Goal: Transaction & Acquisition: Purchase product/service

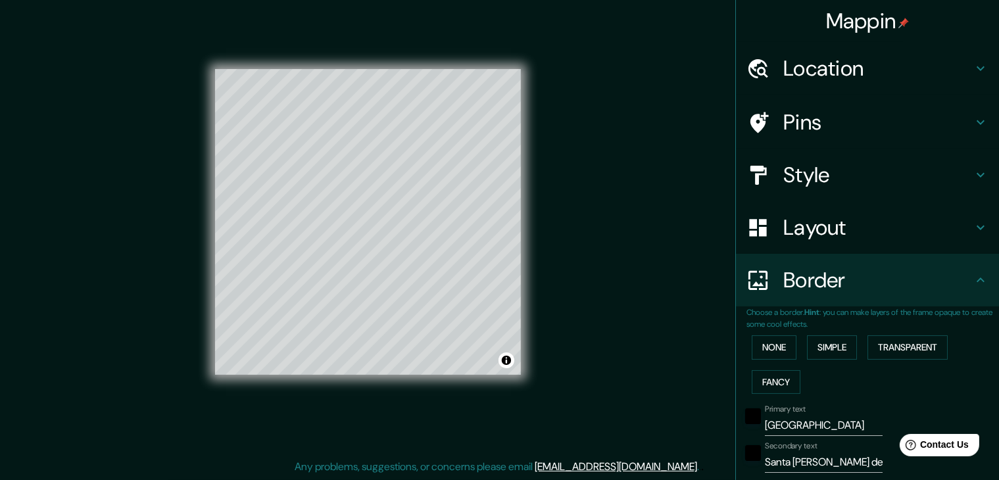
scroll to position [301, 0]
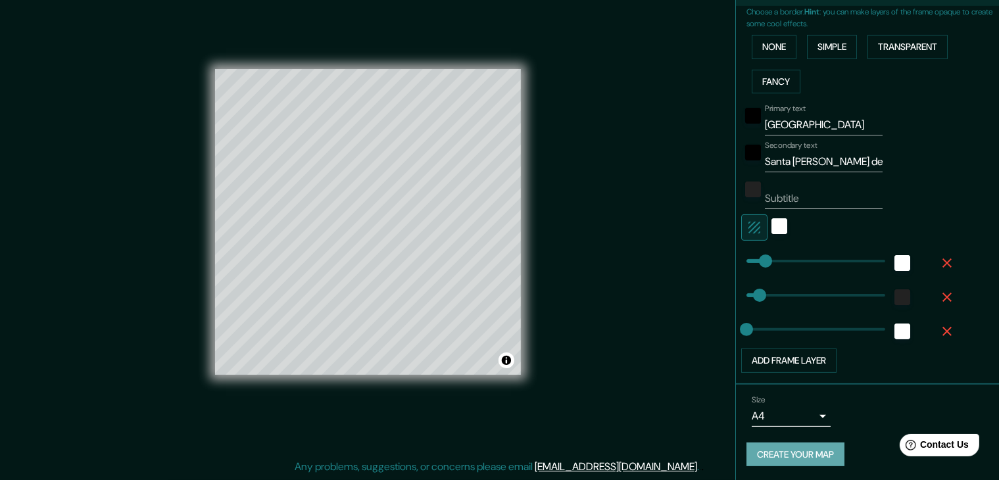
click at [775, 450] on button "Create your map" at bounding box center [796, 455] width 98 height 24
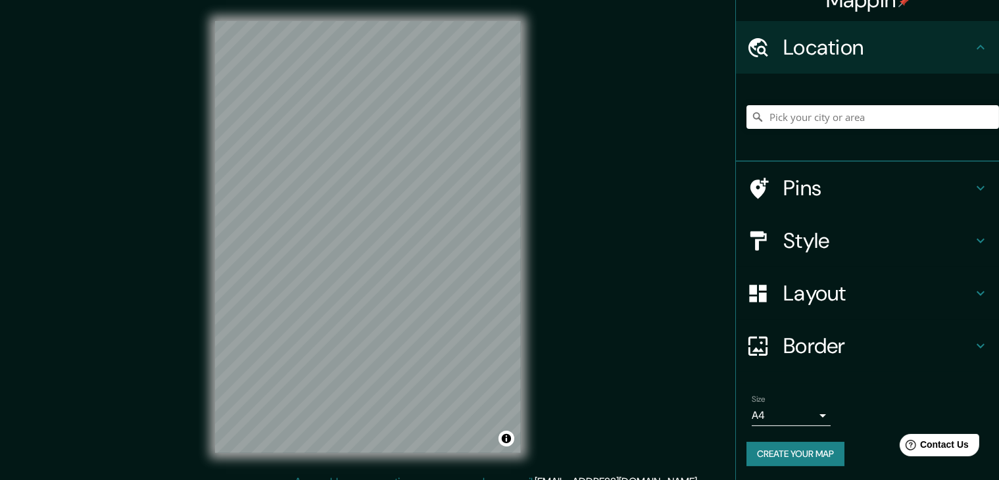
scroll to position [22, 0]
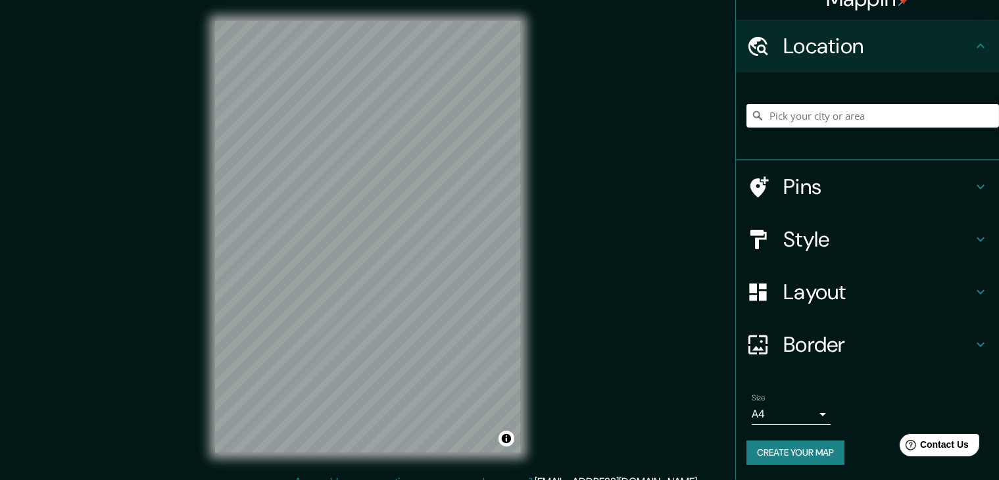
click at [776, 438] on div "Size A4 single Create your map" at bounding box center [868, 431] width 242 height 87
click at [778, 446] on button "Create your map" at bounding box center [796, 453] width 98 height 24
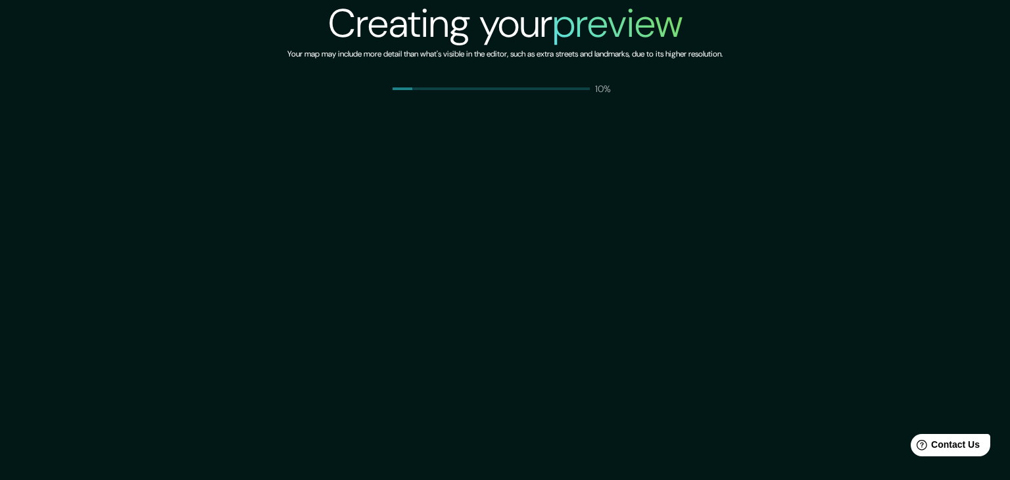
click at [589, 91] on div "10%" at bounding box center [506, 88] width 226 height 13
click at [589, 88] on span at bounding box center [491, 88] width 197 height 3
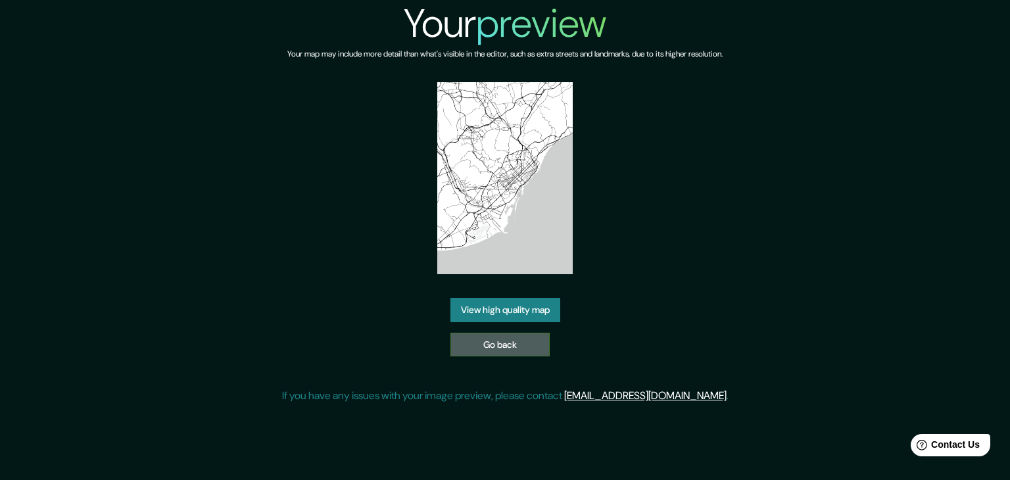
click at [503, 353] on link "Go back" at bounding box center [500, 345] width 99 height 24
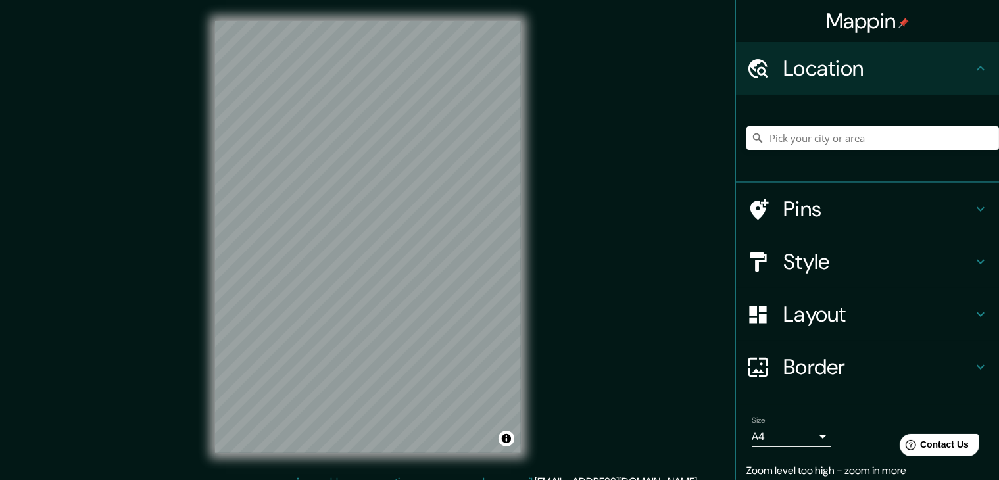
click at [682, 205] on div "Mappin Location Pins Style Layout Border Choose a border. Hint : you can make l…" at bounding box center [499, 247] width 999 height 495
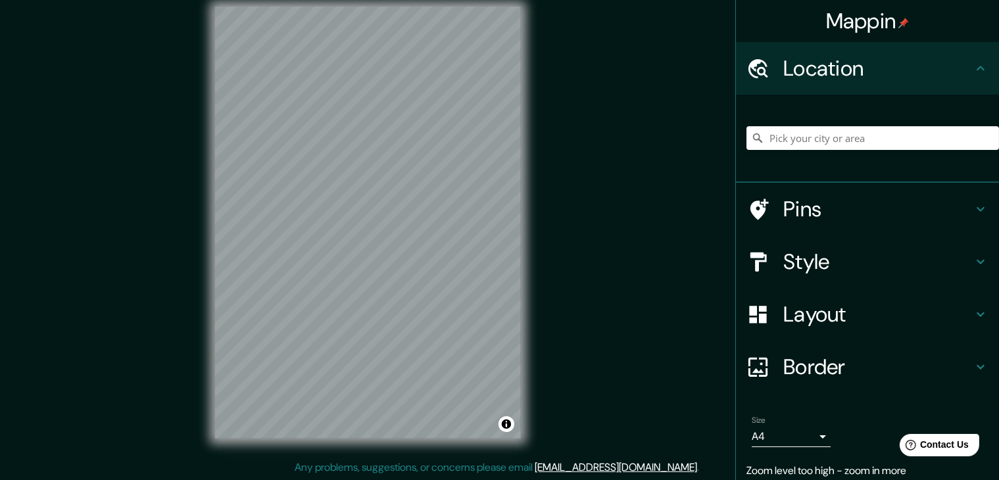
scroll to position [15, 0]
click at [794, 138] on input "Pick your city or area" at bounding box center [873, 138] width 253 height 24
type input "[GEOGRAPHIC_DATA], [GEOGRAPHIC_DATA], [GEOGRAPHIC_DATA]"
click at [795, 269] on h4 "Style" at bounding box center [877, 262] width 189 height 26
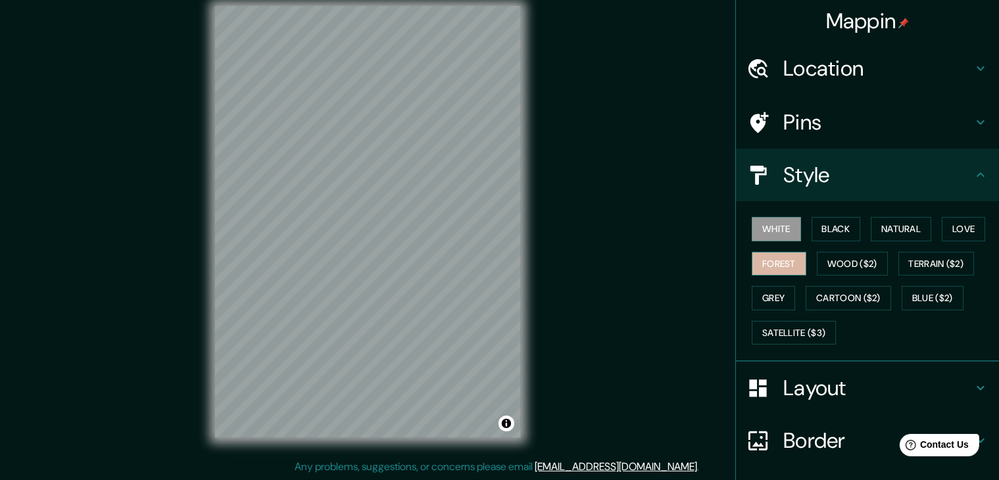
click at [763, 266] on button "Forest" at bounding box center [779, 264] width 55 height 24
click at [756, 286] on button "Grey" at bounding box center [773, 298] width 43 height 24
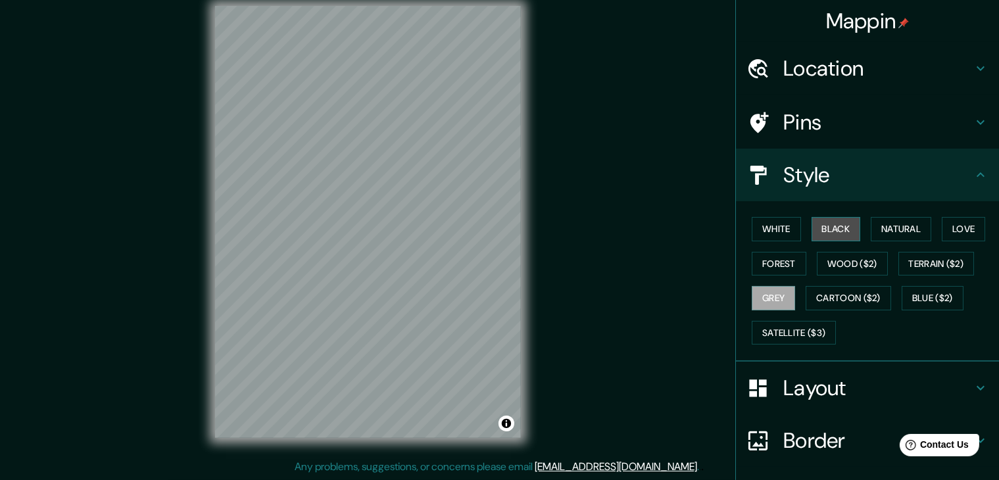
click at [829, 230] on button "Black" at bounding box center [836, 229] width 49 height 24
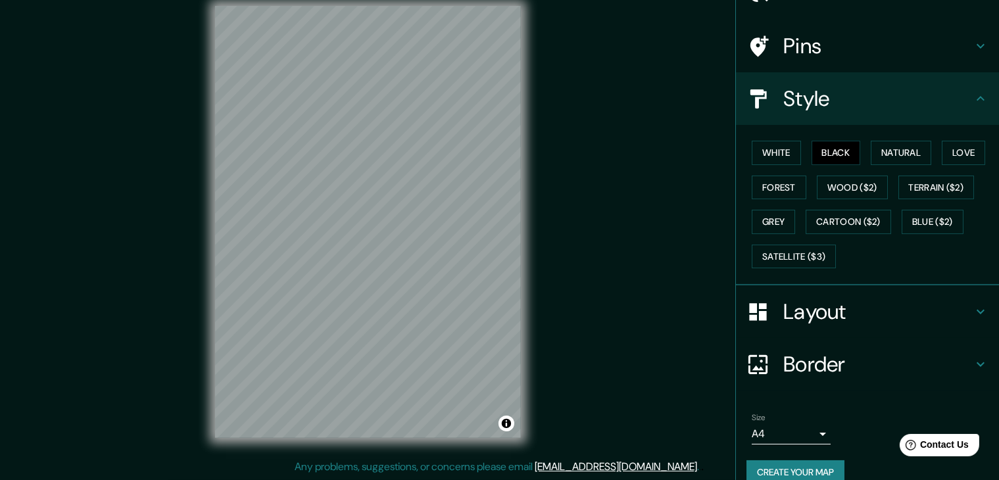
scroll to position [95, 0]
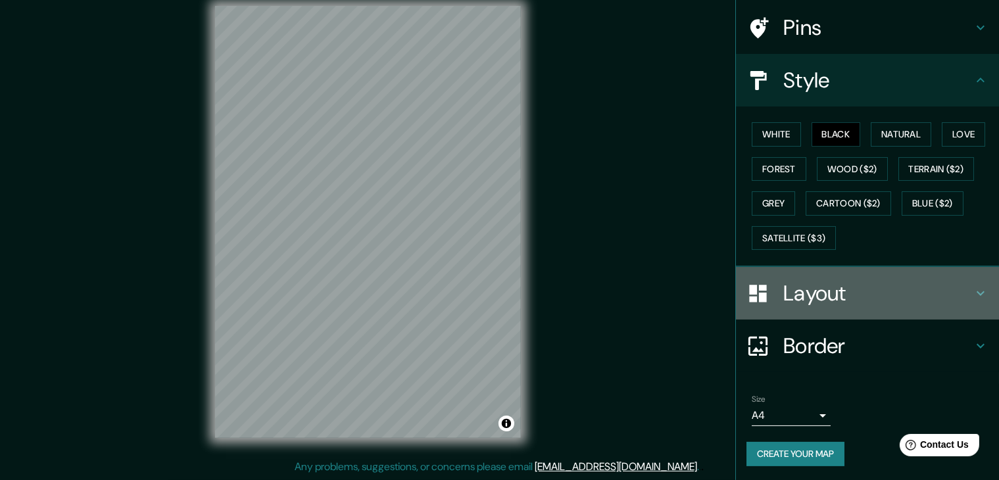
click at [797, 297] on h4 "Layout" at bounding box center [877, 293] width 189 height 26
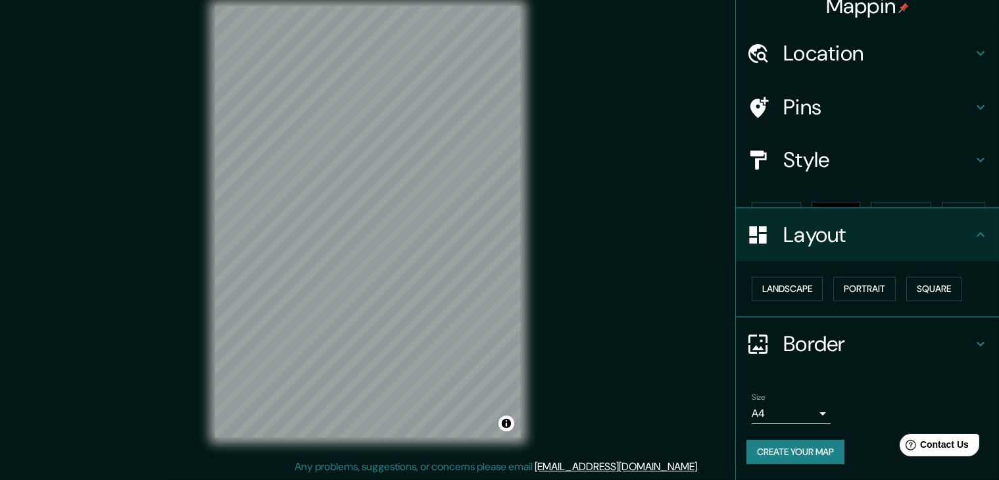
scroll to position [0, 0]
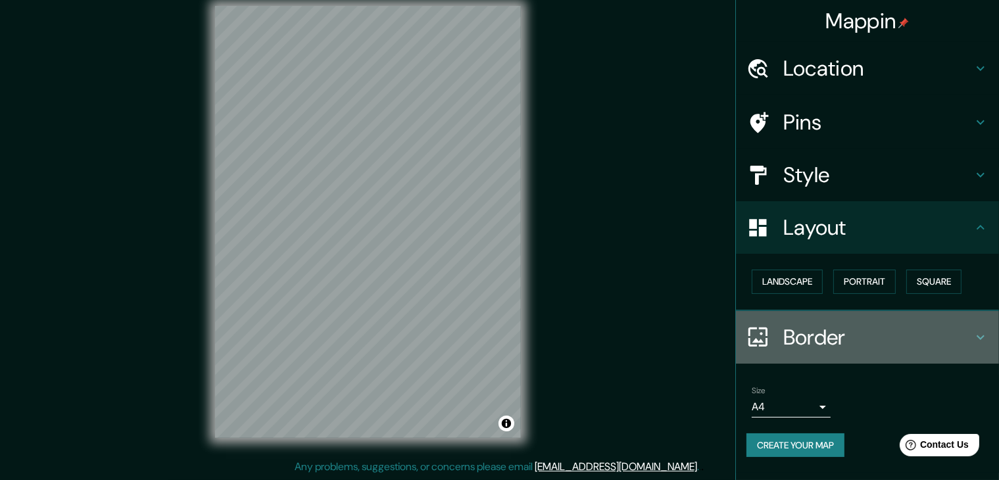
click at [792, 332] on h4 "Border" at bounding box center [877, 337] width 189 height 26
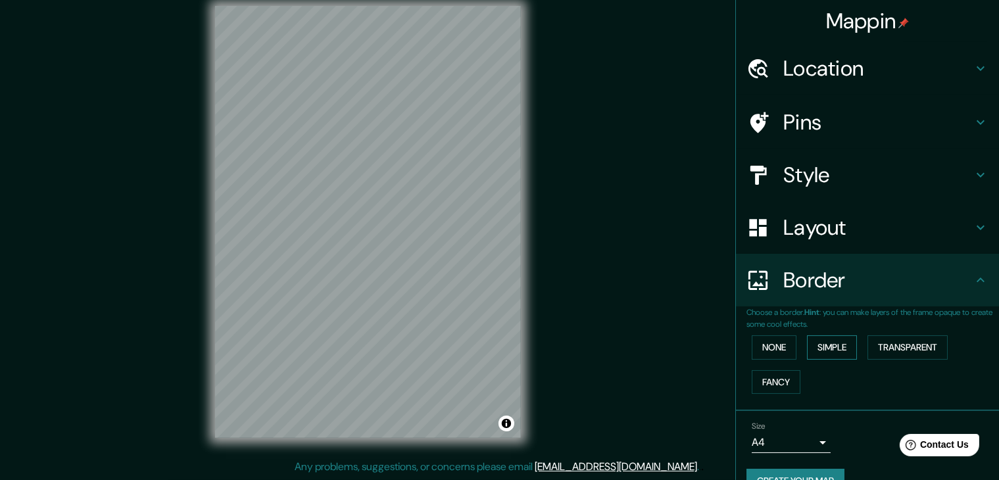
click at [810, 346] on button "Simple" at bounding box center [832, 347] width 50 height 24
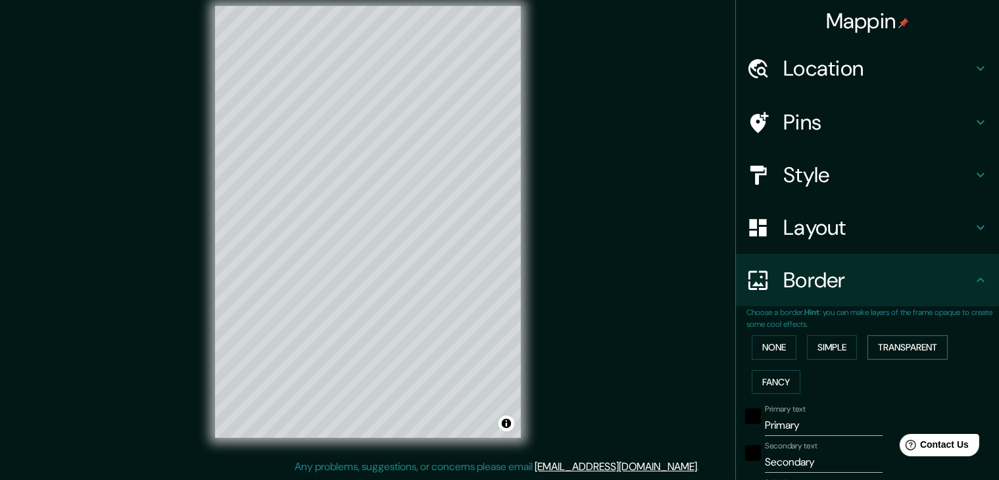
click at [918, 349] on button "Transparent" at bounding box center [908, 347] width 80 height 24
click at [777, 387] on button "Fancy" at bounding box center [776, 382] width 49 height 24
drag, startPoint x: 802, startPoint y: 426, endPoint x: 714, endPoint y: 434, distance: 89.2
click at [714, 434] on div "Mappin Location Cuenca, Azuay, Ecuador Cuenca Azuay, Ecuador Cuenca provincia d…" at bounding box center [499, 232] width 999 height 495
type input "C"
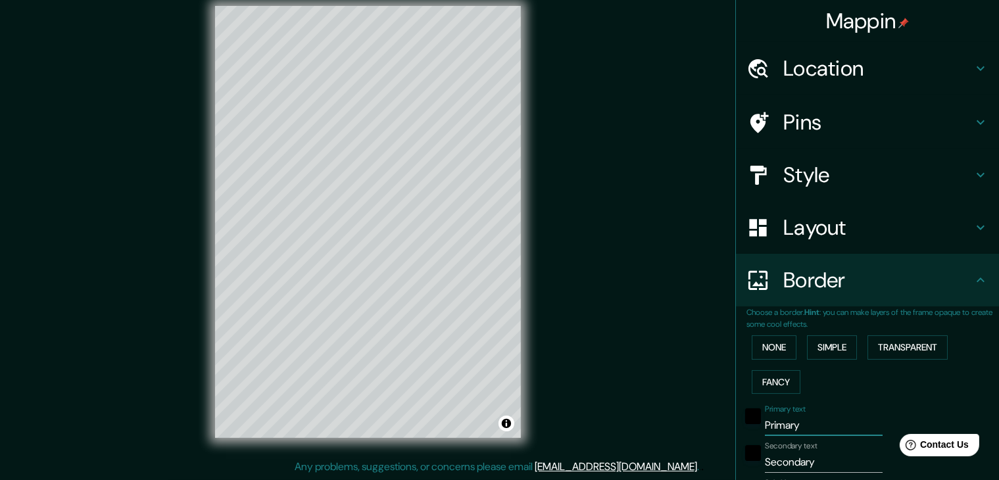
type input "37"
type input "19"
type input "CU"
type input "37"
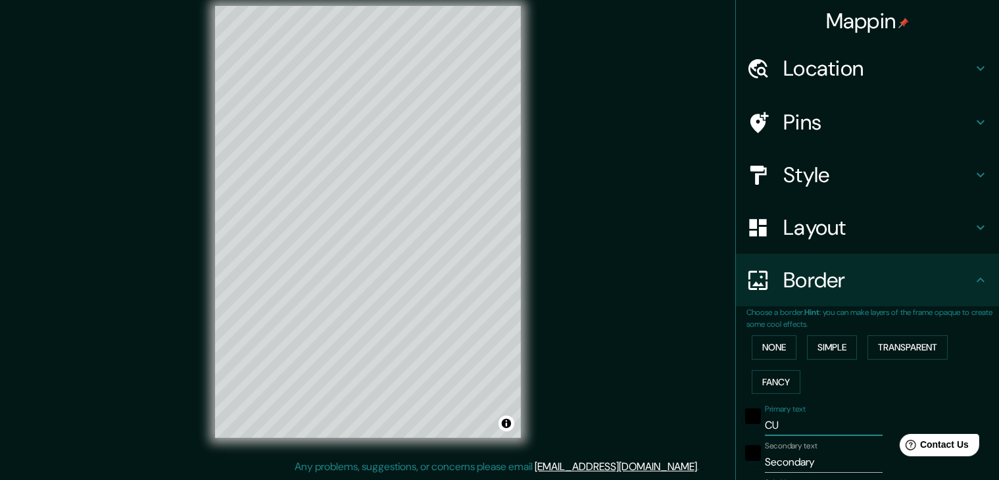
type input "37"
type input "19"
type input "CUE"
type input "37"
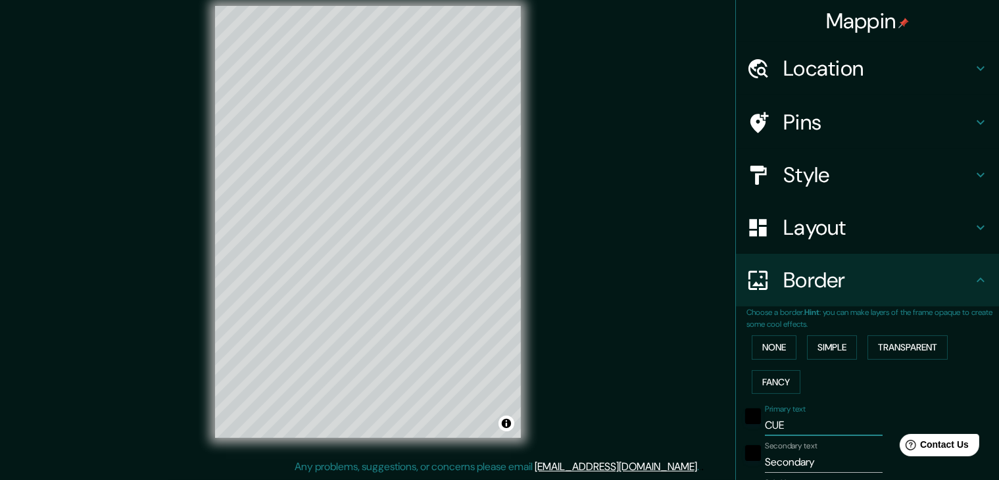
type input "19"
type input "CUEN"
type input "37"
type input "19"
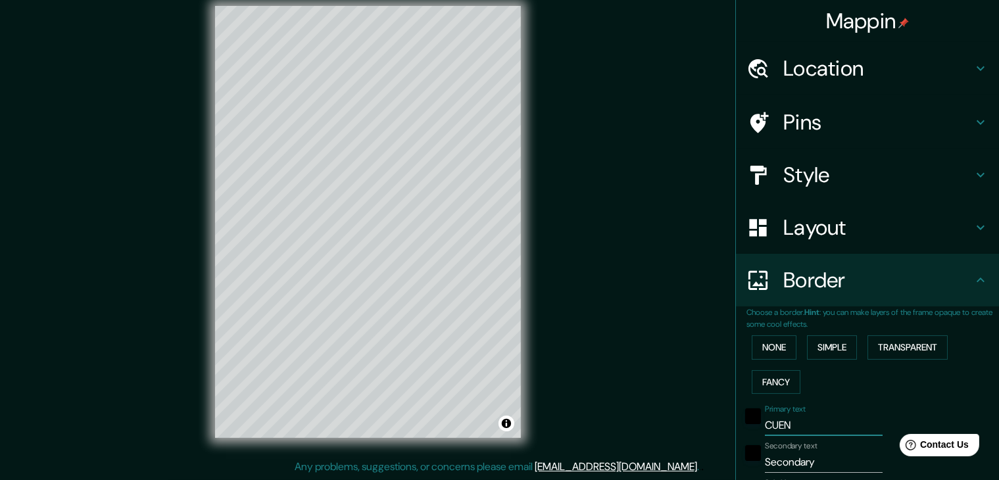
type input "CUENC"
type input "37"
type input "19"
type input "CUENCA"
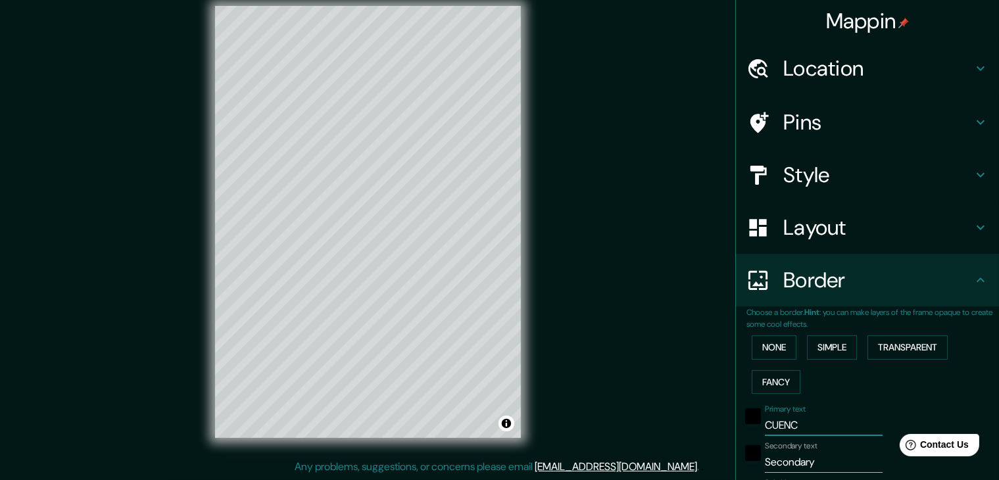
type input "37"
type input "19"
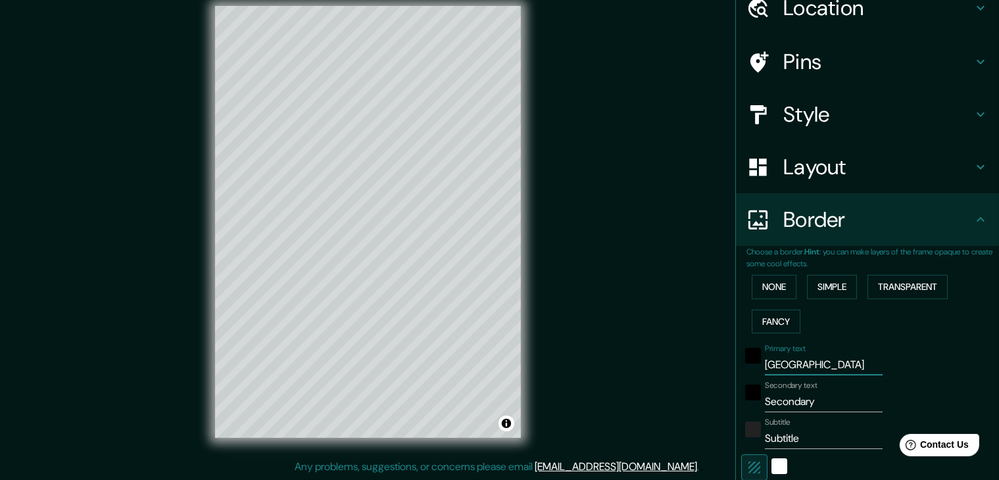
scroll to position [66, 0]
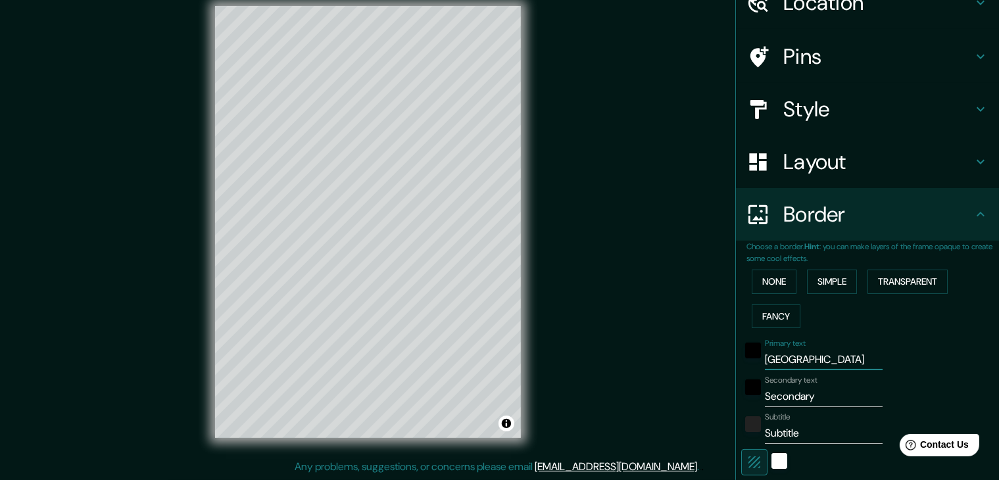
type input "CUENCA"
drag, startPoint x: 808, startPoint y: 395, endPoint x: 739, endPoint y: 388, distance: 69.4
click at [741, 390] on div "Secondary text Secondary" at bounding box center [849, 392] width 216 height 32
type input "37"
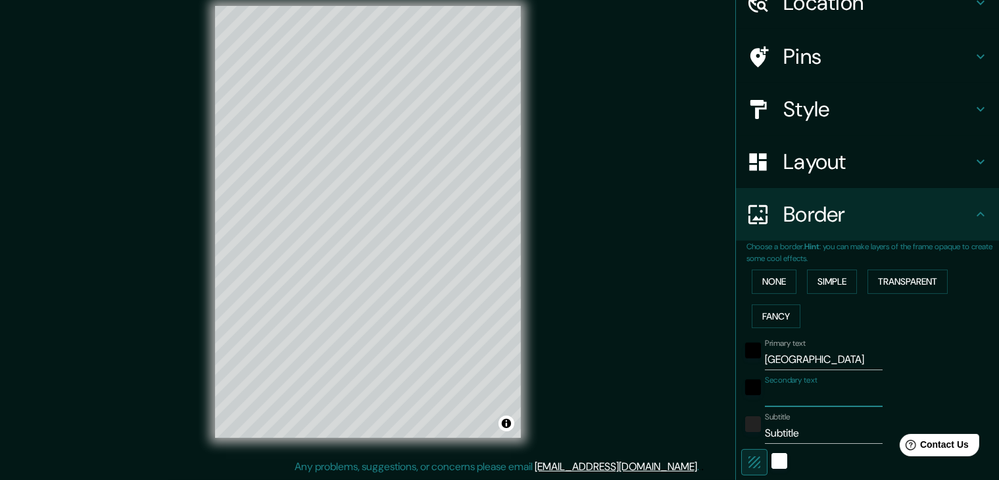
type input "19"
drag, startPoint x: 797, startPoint y: 431, endPoint x: 743, endPoint y: 433, distance: 54.6
click at [743, 433] on div "Subtitle Subtitle" at bounding box center [849, 428] width 216 height 32
type input "37"
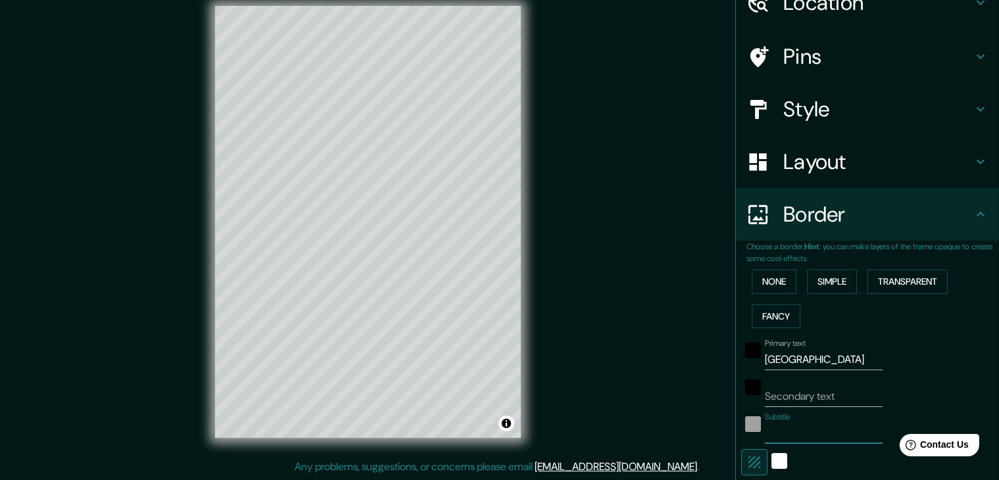
type input "19"
click at [747, 401] on div at bounding box center [753, 392] width 24 height 32
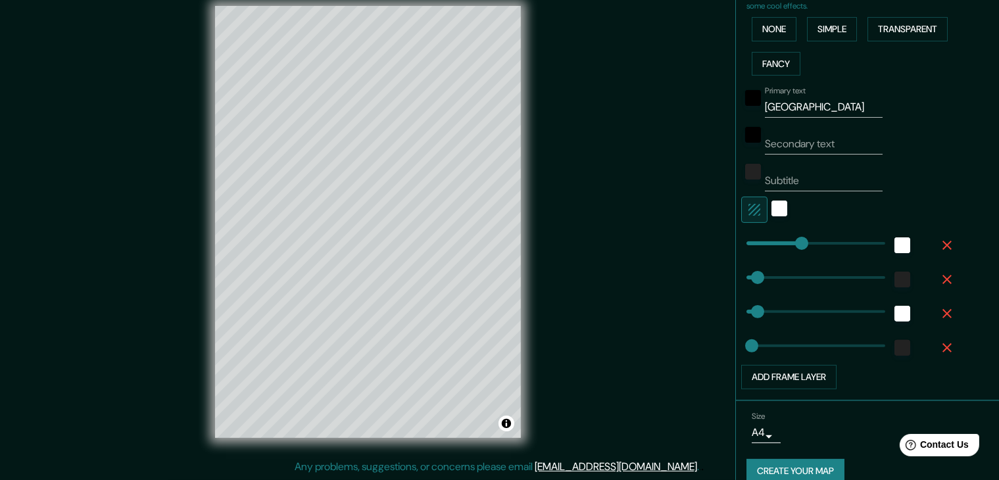
scroll to position [335, 0]
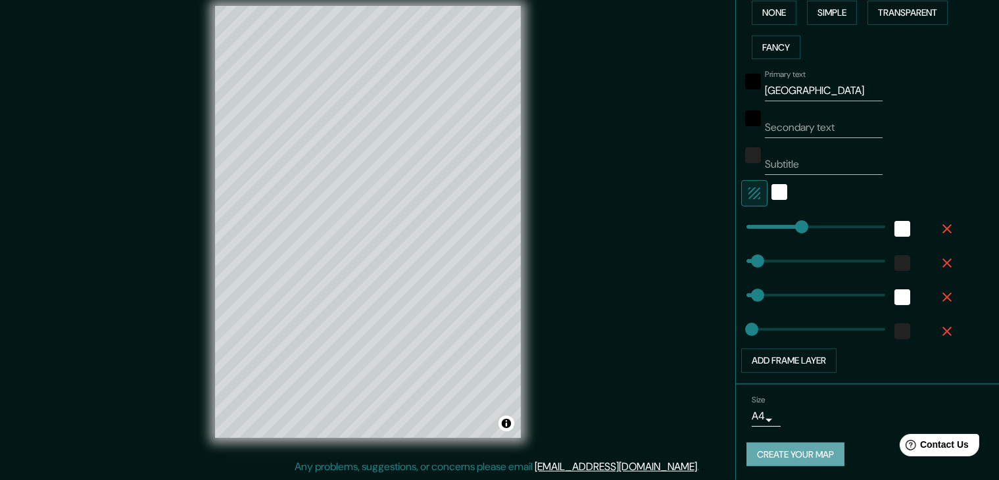
click at [769, 453] on button "Create your map" at bounding box center [796, 455] width 98 height 24
click at [939, 331] on icon "button" at bounding box center [947, 332] width 16 height 16
type input "37"
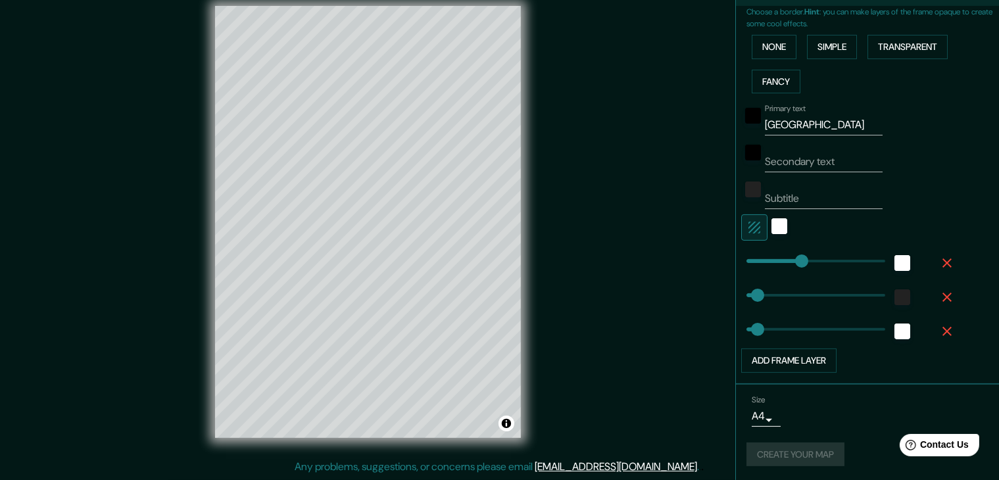
click at [943, 328] on icon "button" at bounding box center [947, 331] width 9 height 9
type input "37"
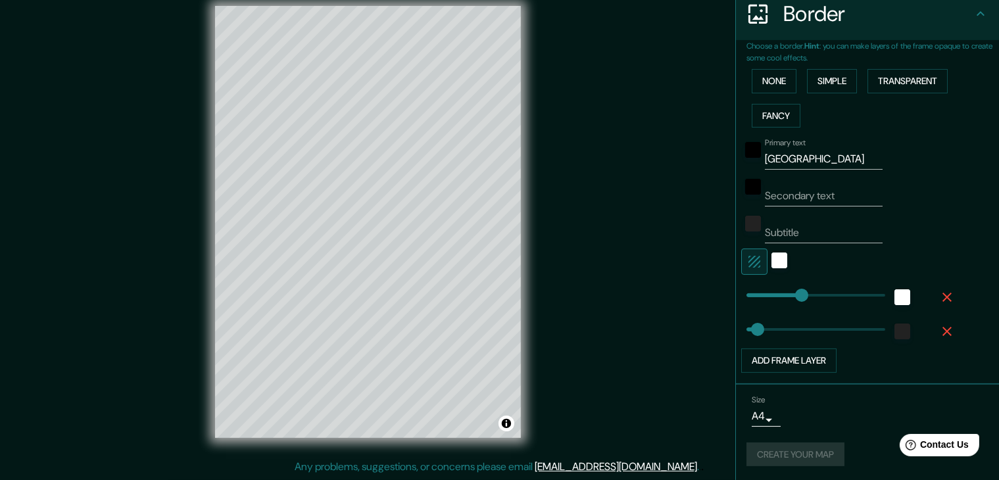
click at [943, 328] on icon "button" at bounding box center [947, 331] width 9 height 9
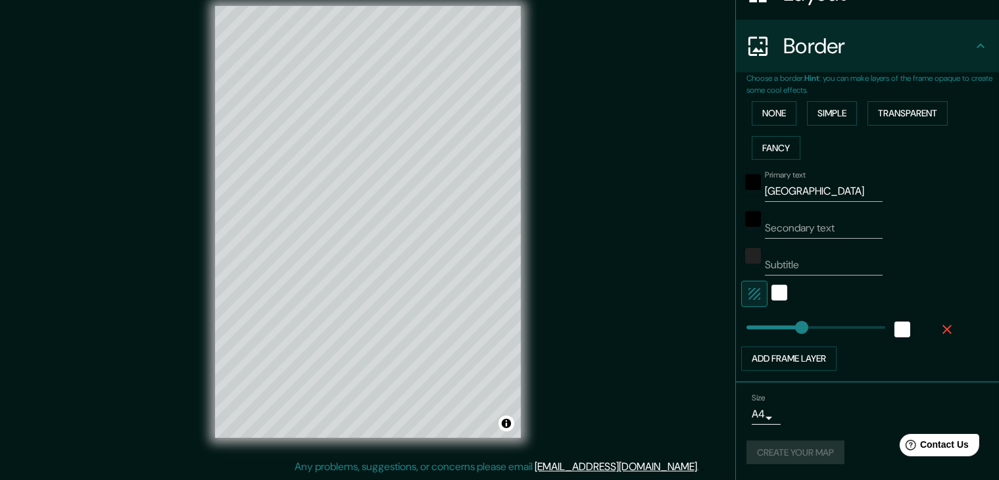
scroll to position [232, 0]
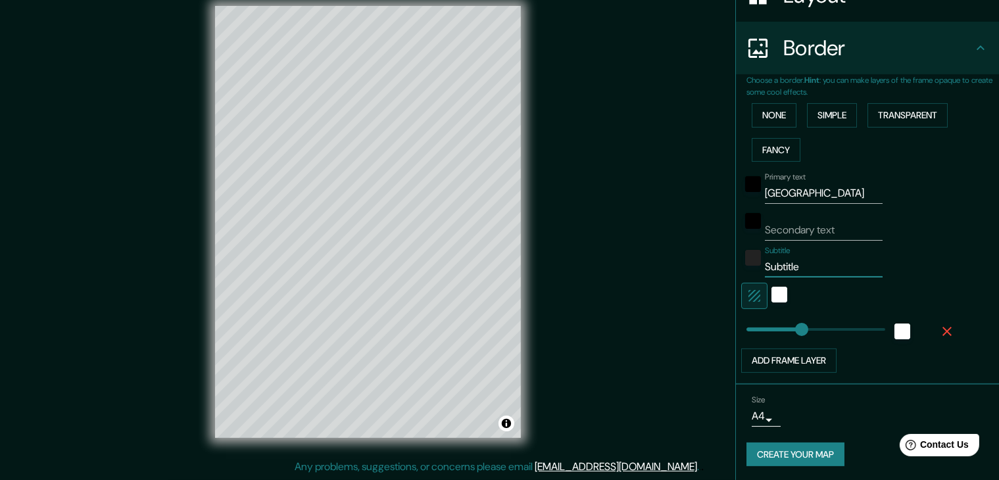
type input "Subtitle"
click at [792, 451] on button "Create your map" at bounding box center [796, 455] width 98 height 24
click at [747, 301] on icon "button" at bounding box center [755, 296] width 16 height 16
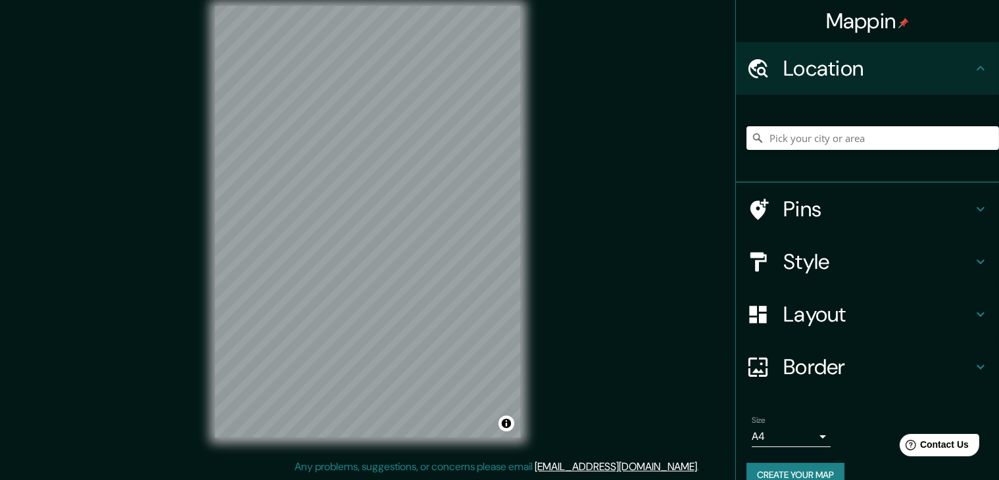
click at [830, 129] on input "Pick your city or area" at bounding box center [873, 138] width 253 height 24
type input "[GEOGRAPHIC_DATA], [GEOGRAPHIC_DATA], [GEOGRAPHIC_DATA]"
click at [783, 262] on h4 "Style" at bounding box center [877, 262] width 189 height 26
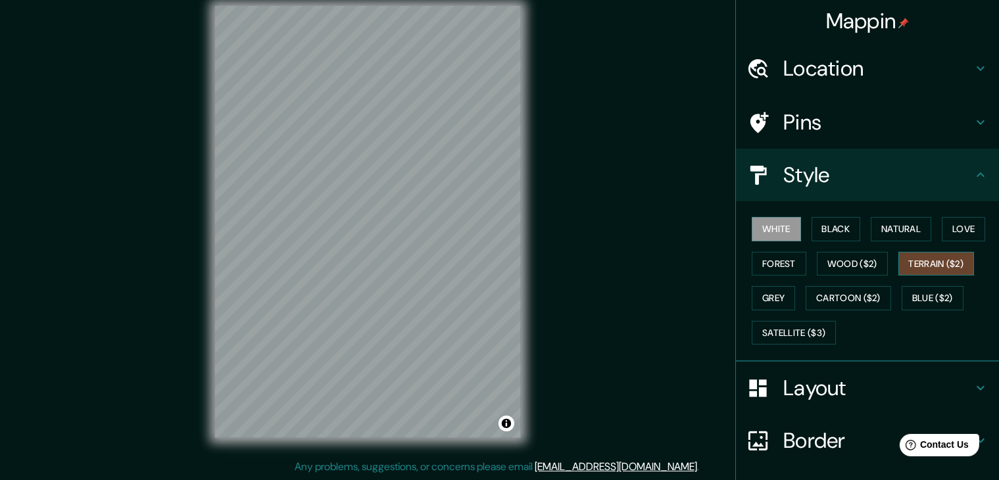
click at [917, 259] on button "Terrain ($2)" at bounding box center [937, 264] width 76 height 24
click at [825, 301] on button "Cartoon ($2)" at bounding box center [849, 298] width 86 height 24
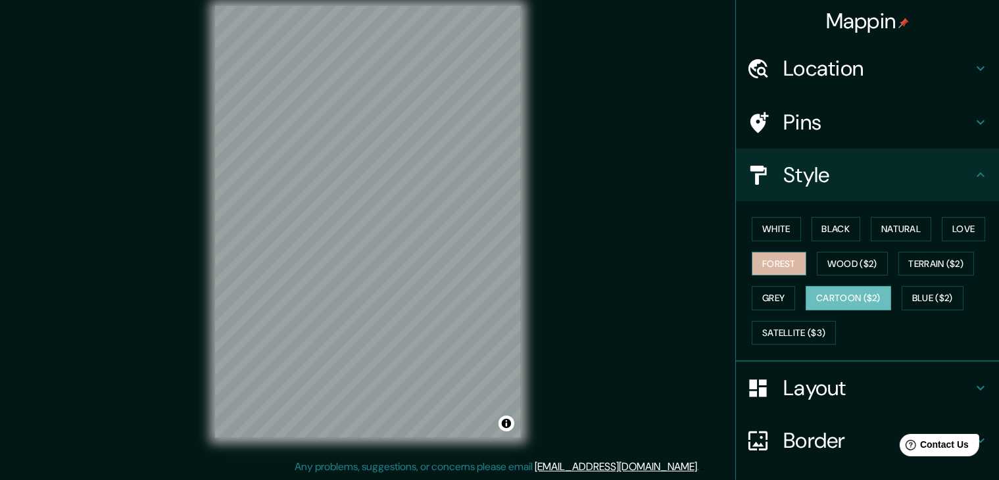
click at [777, 266] on button "Forest" at bounding box center [779, 264] width 55 height 24
click at [768, 292] on button "Grey" at bounding box center [773, 298] width 43 height 24
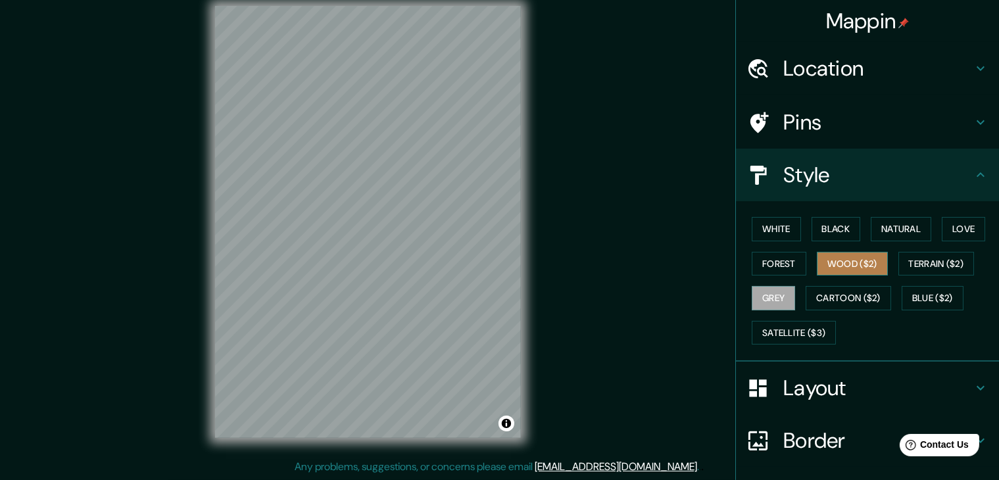
click at [823, 266] on button "Wood ($2)" at bounding box center [852, 264] width 71 height 24
click at [768, 236] on button "White" at bounding box center [776, 229] width 49 height 24
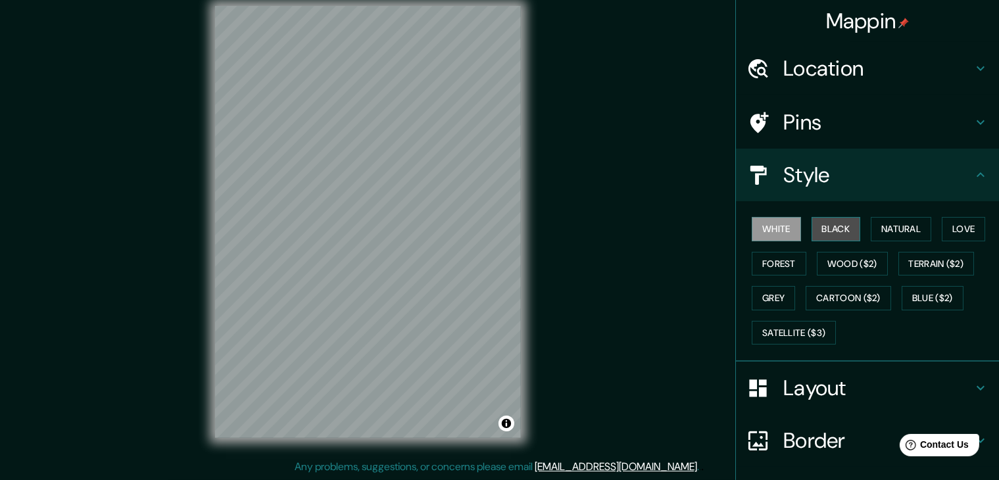
click at [820, 232] on button "Black" at bounding box center [836, 229] width 49 height 24
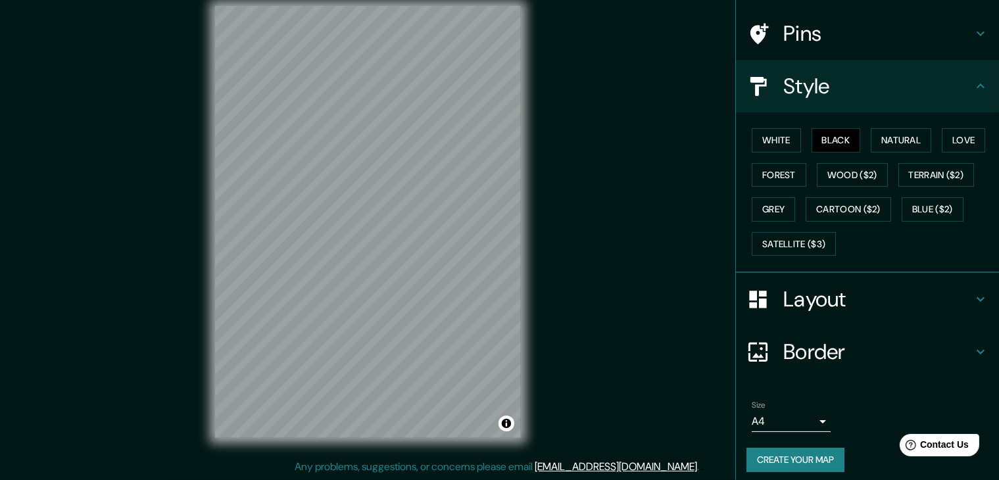
scroll to position [95, 0]
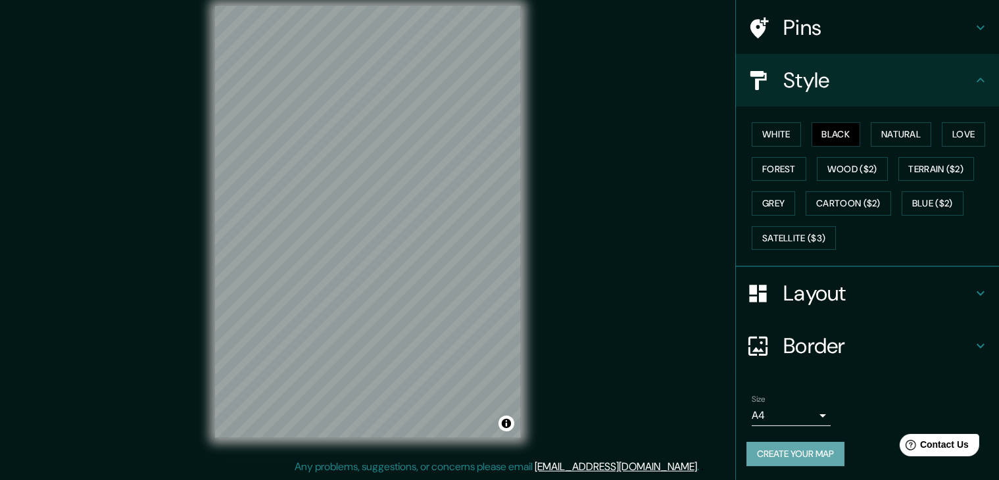
click at [801, 445] on button "Create your map" at bounding box center [796, 454] width 98 height 24
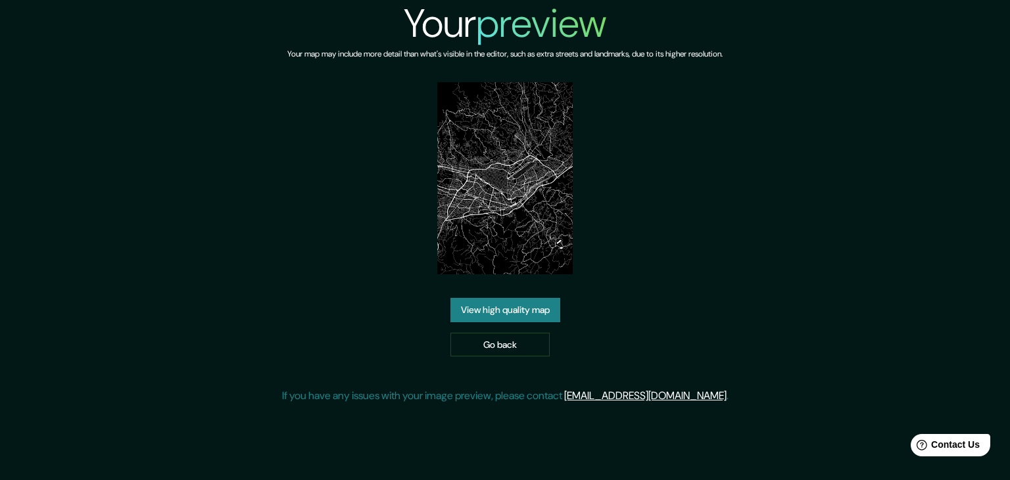
click at [514, 310] on link "View high quality map" at bounding box center [506, 310] width 110 height 24
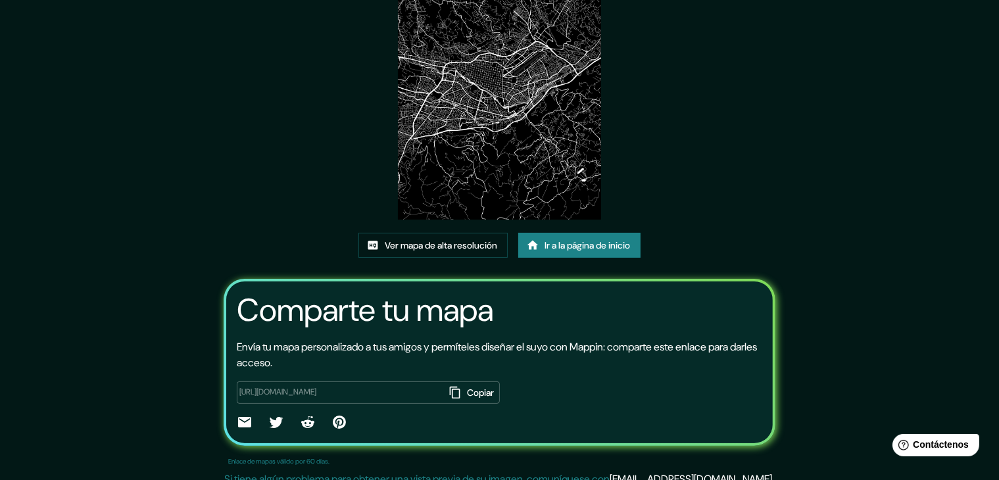
scroll to position [132, 0]
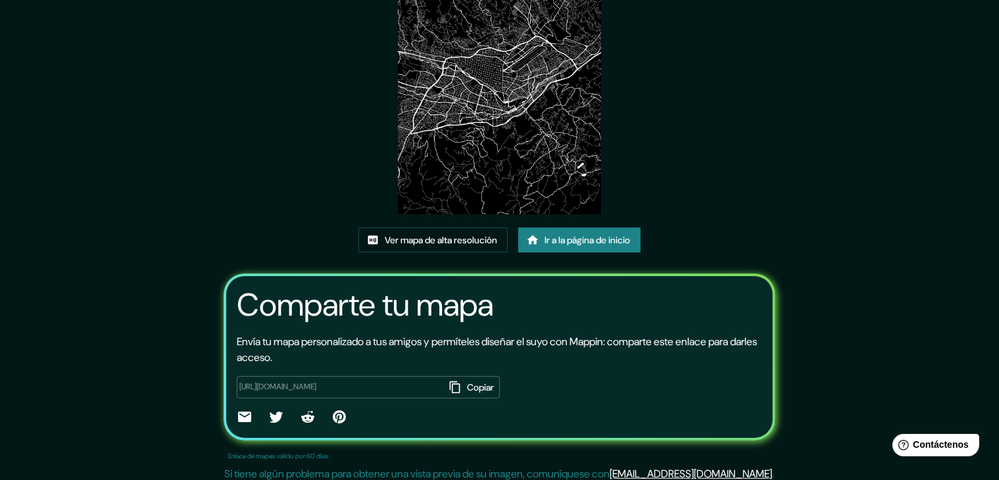
click at [868, 232] on div "Este mapa fue creado con Mappin Ver mapa de alta resolución Ir a la página de i…" at bounding box center [499, 177] width 999 height 619
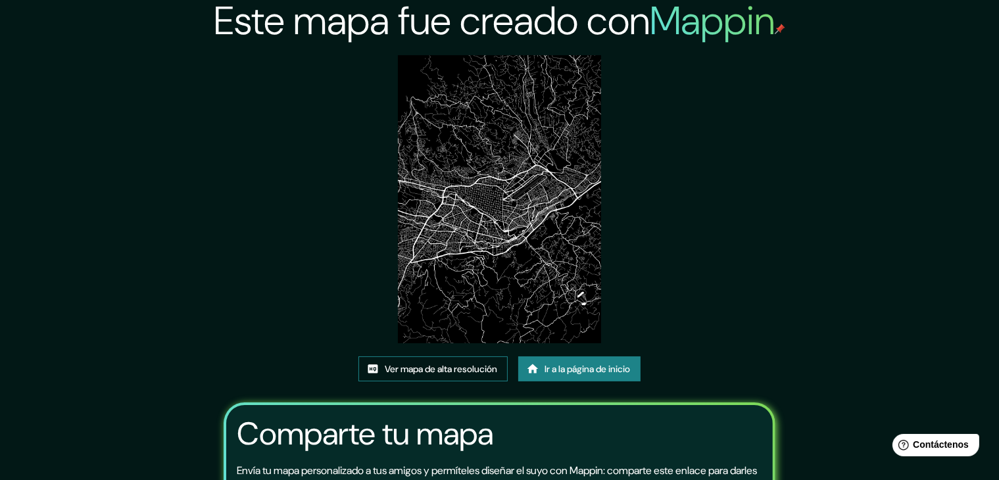
scroll to position [0, 0]
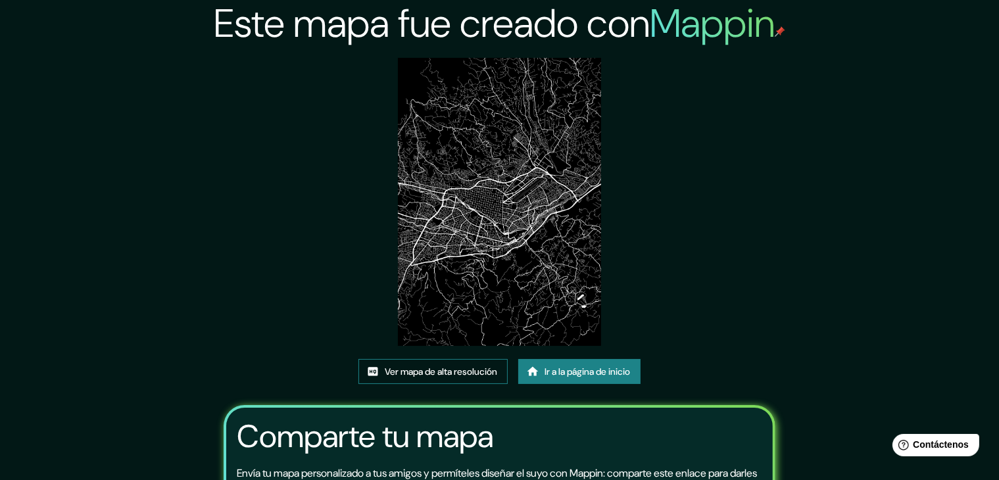
click at [454, 378] on font "Ver mapa de alta resolución" at bounding box center [441, 371] width 112 height 17
click at [531, 370] on icon at bounding box center [533, 370] width 11 height 9
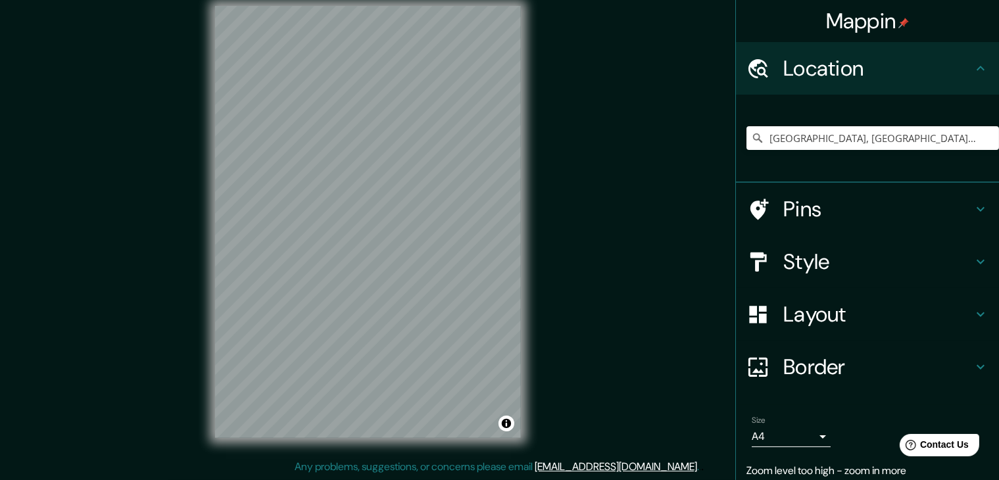
click at [550, 276] on div "Mappin Location [GEOGRAPHIC_DATA], [GEOGRAPHIC_DATA], [GEOGRAPHIC_DATA] Pins St…" at bounding box center [499, 232] width 999 height 495
click at [879, 140] on input "[GEOGRAPHIC_DATA], [GEOGRAPHIC_DATA], [GEOGRAPHIC_DATA]" at bounding box center [873, 138] width 253 height 24
click at [694, 193] on div "Mappin Location [GEOGRAPHIC_DATA], [GEOGRAPHIC_DATA], [GEOGRAPHIC_DATA] Pins St…" at bounding box center [499, 232] width 999 height 495
click at [870, 145] on input "[GEOGRAPHIC_DATA], [GEOGRAPHIC_DATA], [GEOGRAPHIC_DATA]" at bounding box center [873, 138] width 253 height 24
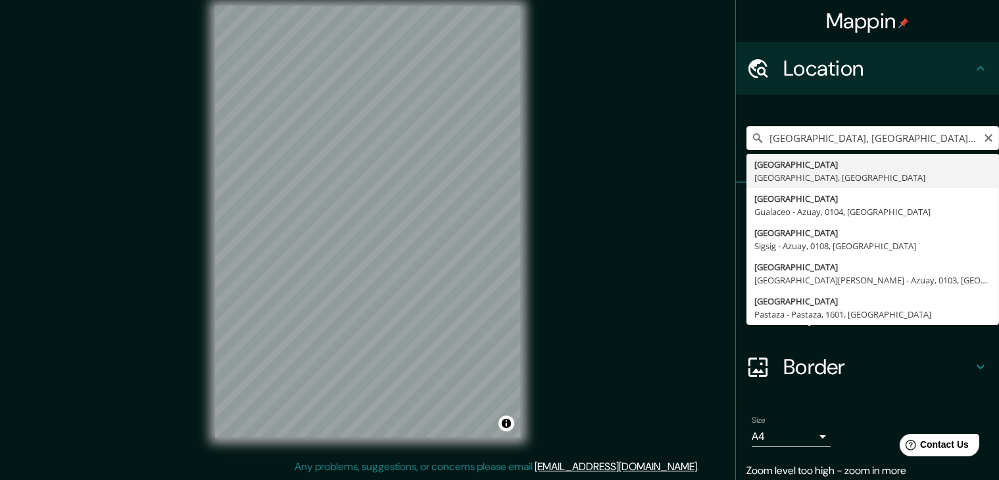
type input "Cuenca, Azuay, Ecuador"
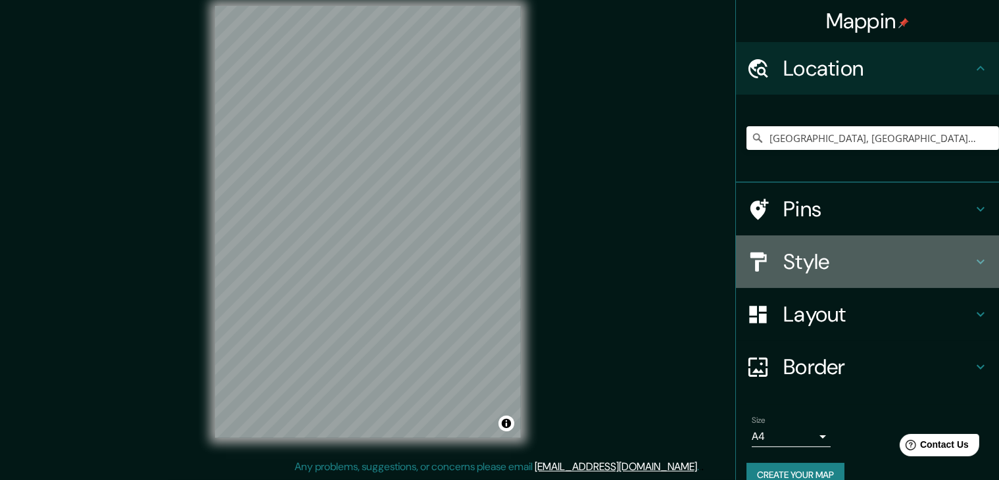
click at [811, 282] on div "Style" at bounding box center [867, 261] width 263 height 53
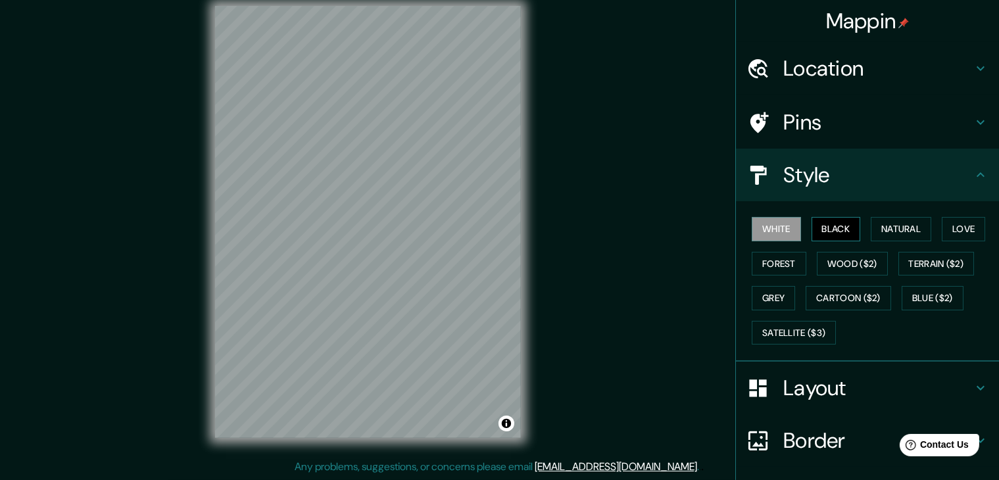
click at [839, 231] on button "Black" at bounding box center [836, 229] width 49 height 24
click at [887, 224] on button "Natural" at bounding box center [901, 229] width 61 height 24
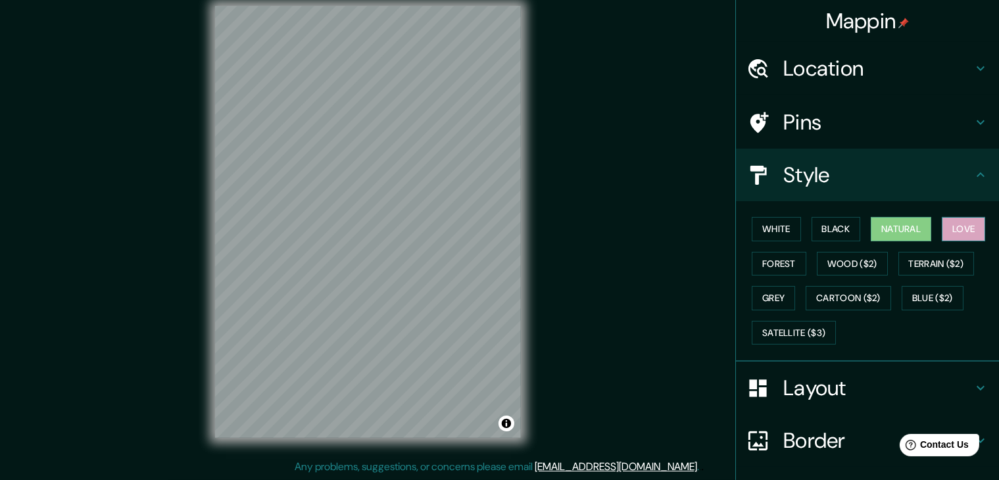
click at [950, 223] on button "Love" at bounding box center [963, 229] width 43 height 24
click at [769, 256] on button "Forest" at bounding box center [779, 264] width 55 height 24
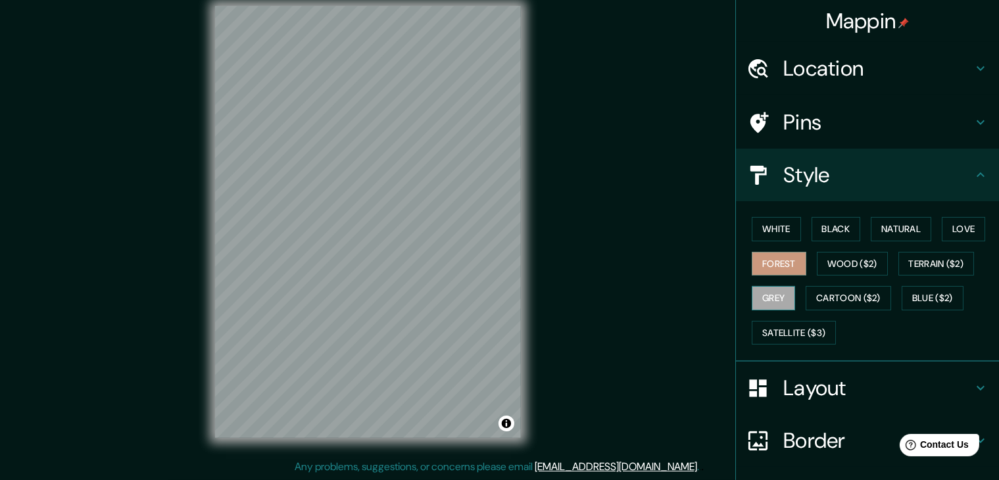
click at [753, 286] on button "Grey" at bounding box center [773, 298] width 43 height 24
click at [760, 265] on button "Forest" at bounding box center [779, 264] width 55 height 24
click at [760, 289] on button "Grey" at bounding box center [773, 298] width 43 height 24
click at [774, 268] on button "Forest" at bounding box center [779, 264] width 55 height 24
click at [779, 291] on button "Grey" at bounding box center [773, 298] width 43 height 24
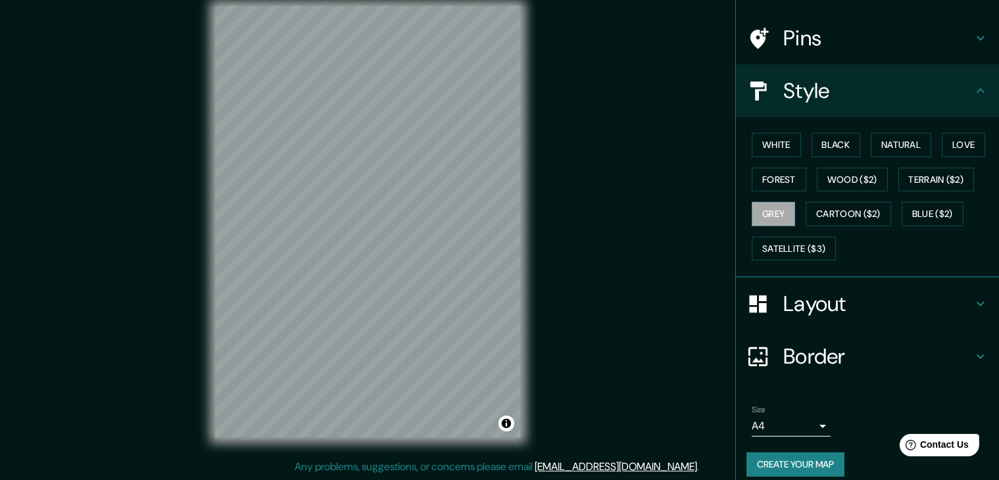
scroll to position [95, 0]
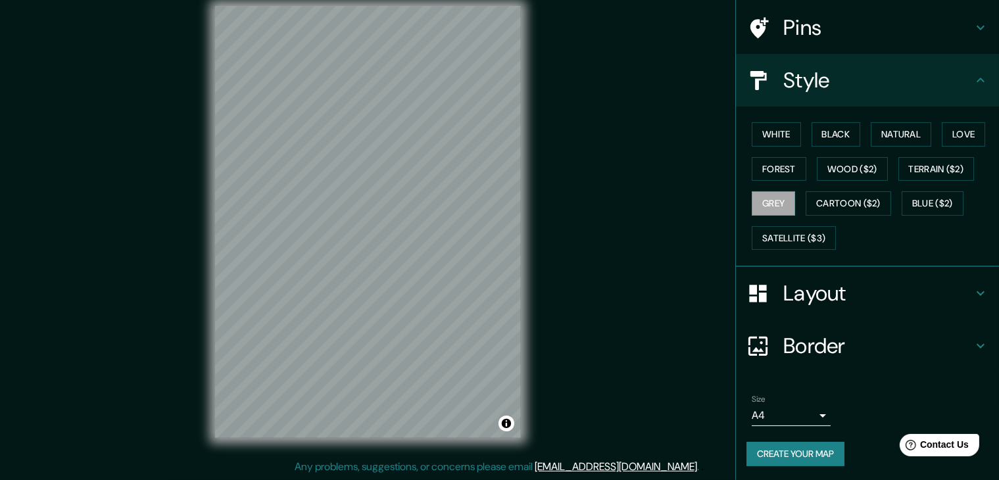
click at [766, 449] on button "Create your map" at bounding box center [796, 454] width 98 height 24
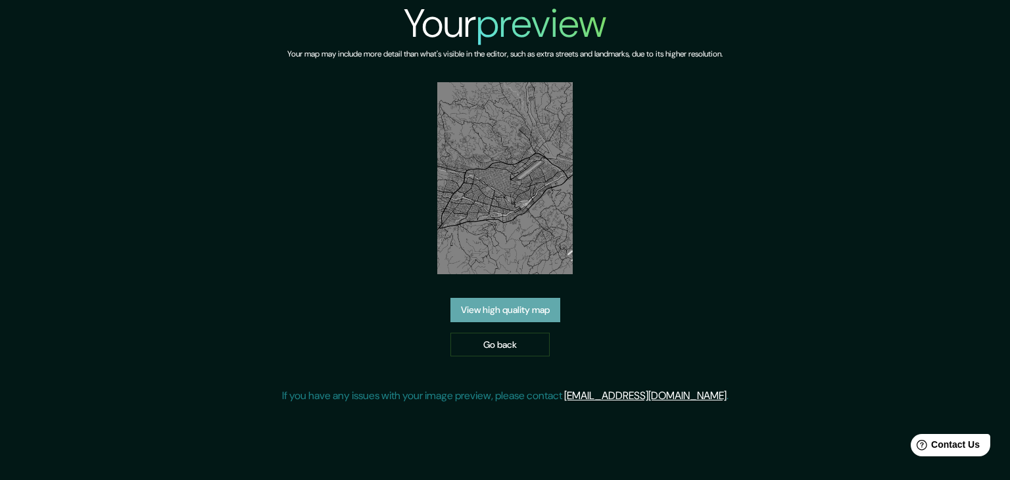
click at [516, 308] on link "View high quality map" at bounding box center [506, 310] width 110 height 24
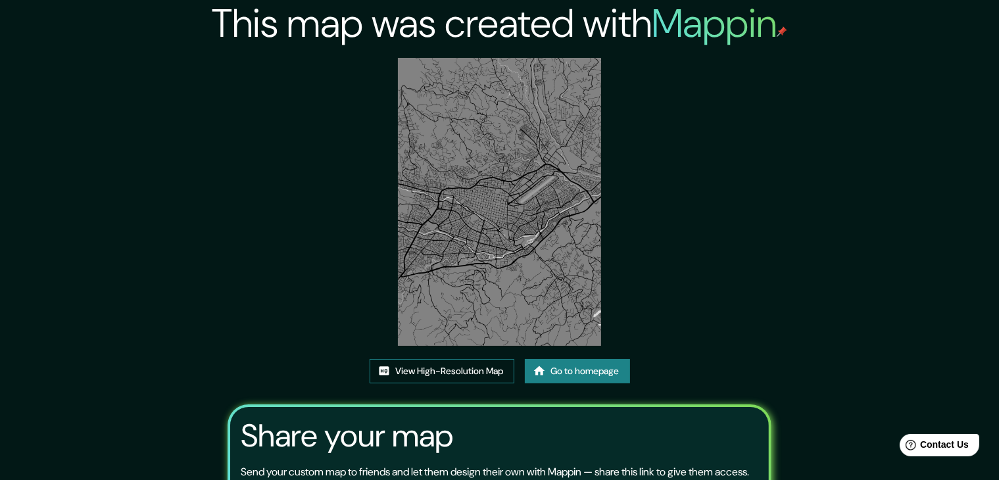
click at [472, 372] on link "View High-Resolution Map" at bounding box center [442, 371] width 145 height 24
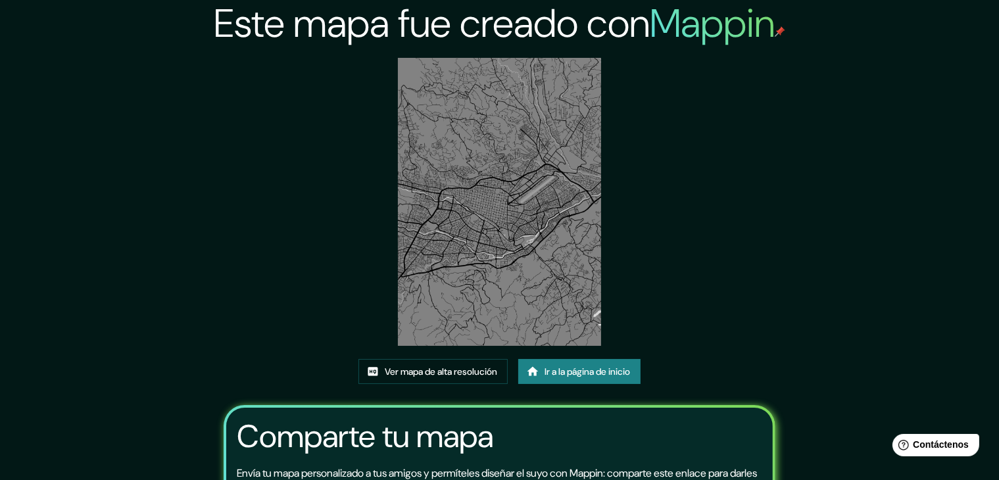
click at [758, 233] on div "Este mapa fue creado con Mappin Ver mapa de alta resolución Ir a la página de i…" at bounding box center [500, 309] width 584 height 619
click at [445, 376] on font "Ver mapa de alta resolución" at bounding box center [441, 372] width 112 height 12
click at [573, 362] on link "Ir a la página de inicio" at bounding box center [579, 371] width 122 height 25
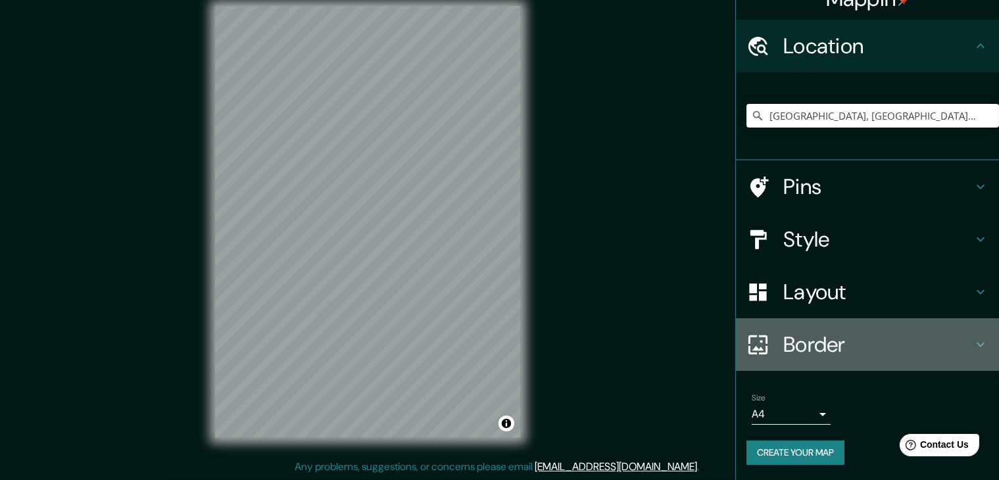
click at [788, 349] on h4 "Border" at bounding box center [877, 345] width 189 height 26
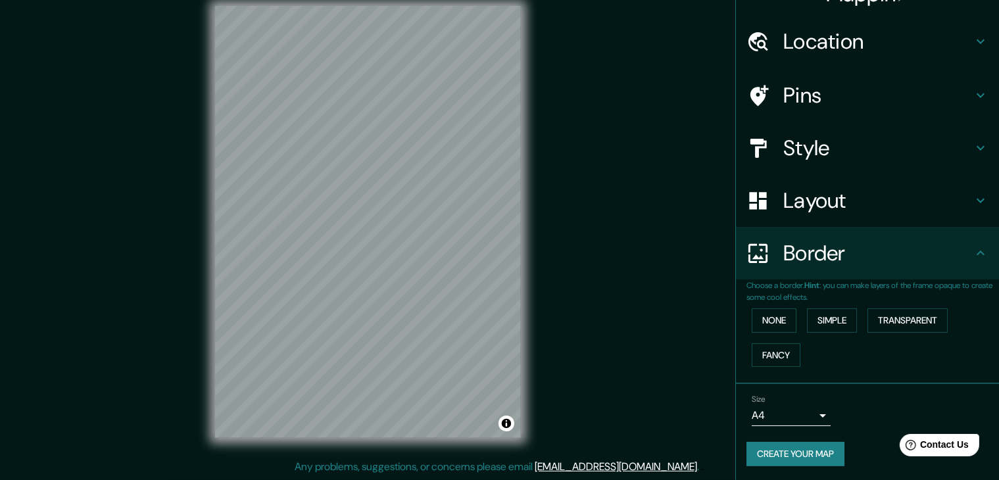
scroll to position [28, 0]
click at [797, 413] on body "Mappin Location [GEOGRAPHIC_DATA], [GEOGRAPHIC_DATA], [GEOGRAPHIC_DATA] Pins St…" at bounding box center [499, 225] width 999 height 480
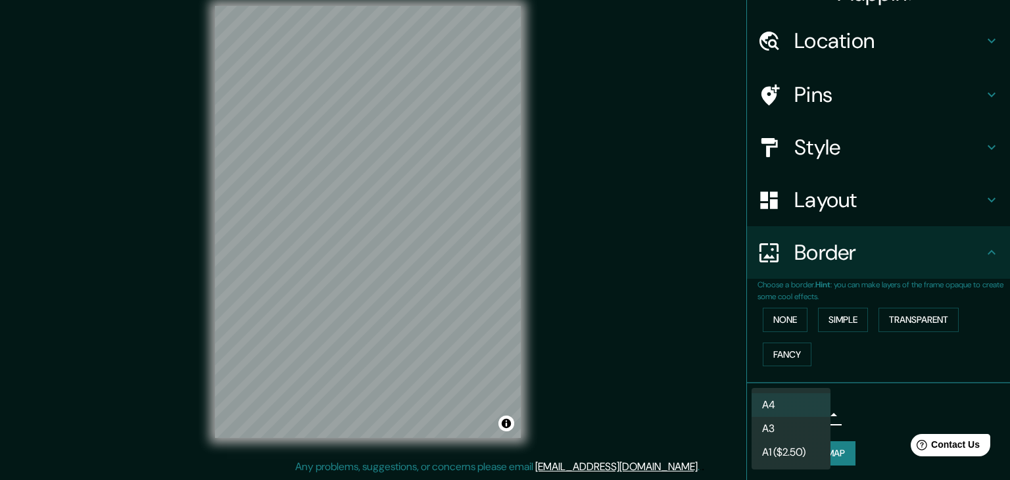
click at [881, 403] on div at bounding box center [505, 240] width 1010 height 480
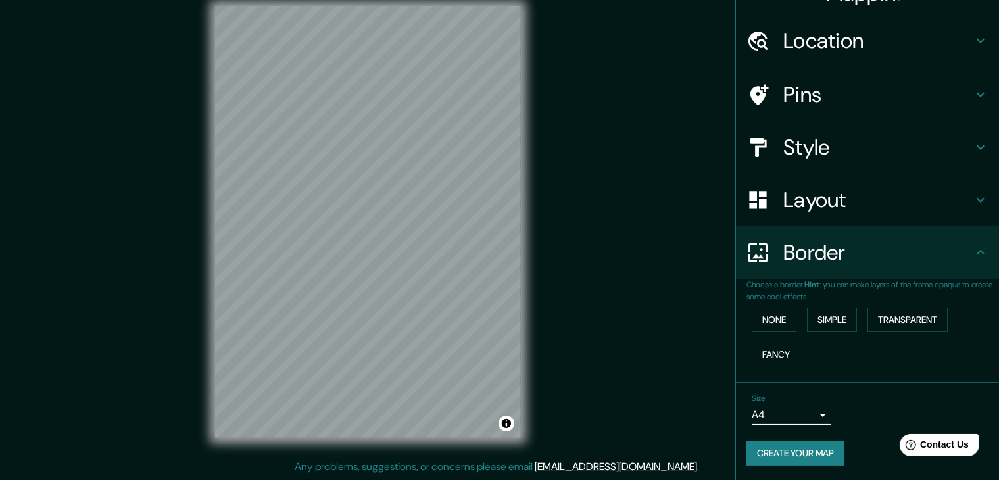
click at [802, 89] on h4 "Pins" at bounding box center [877, 95] width 189 height 26
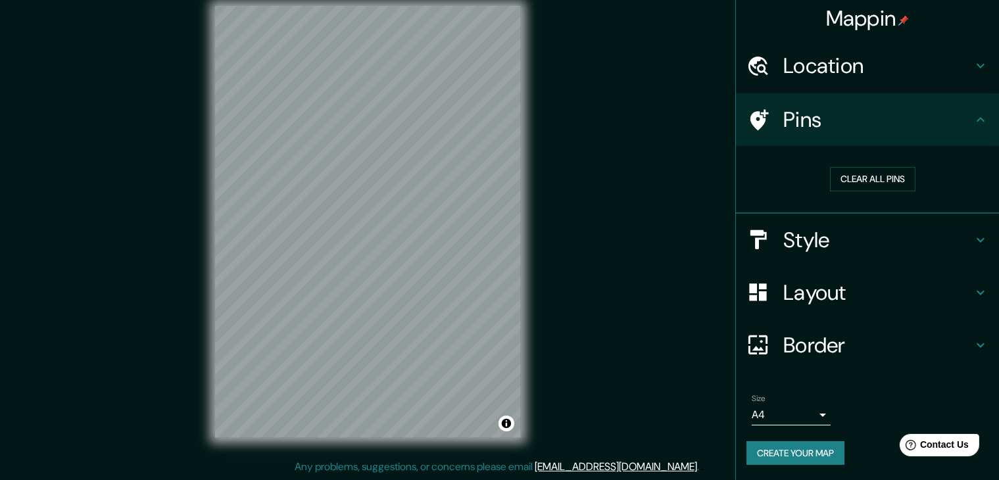
scroll to position [3, 0]
click at [821, 61] on h4 "Location" at bounding box center [877, 66] width 189 height 26
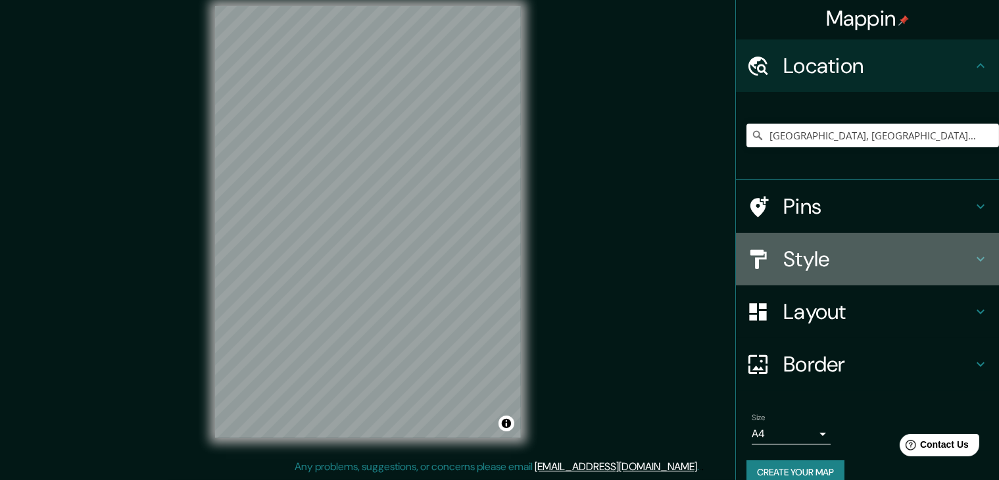
click at [822, 266] on h4 "Style" at bounding box center [877, 259] width 189 height 26
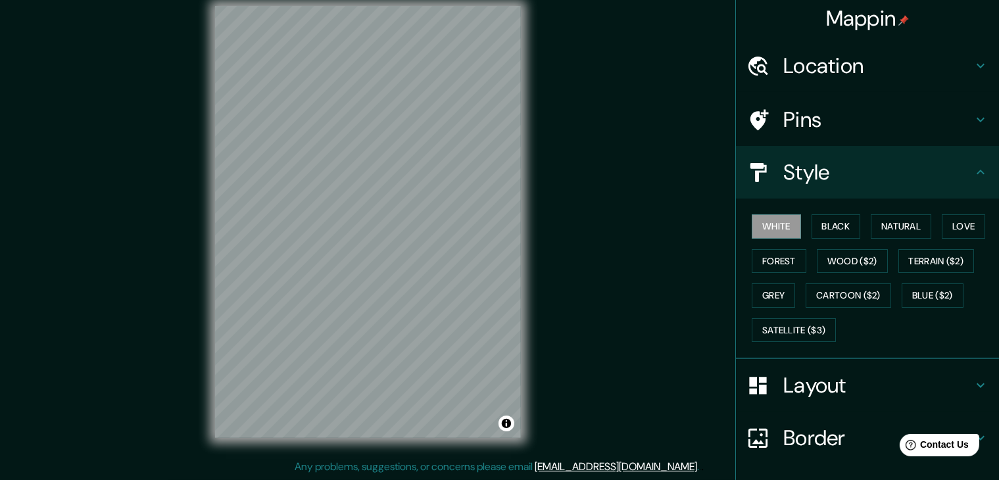
click at [806, 391] on h4 "Layout" at bounding box center [877, 385] width 189 height 26
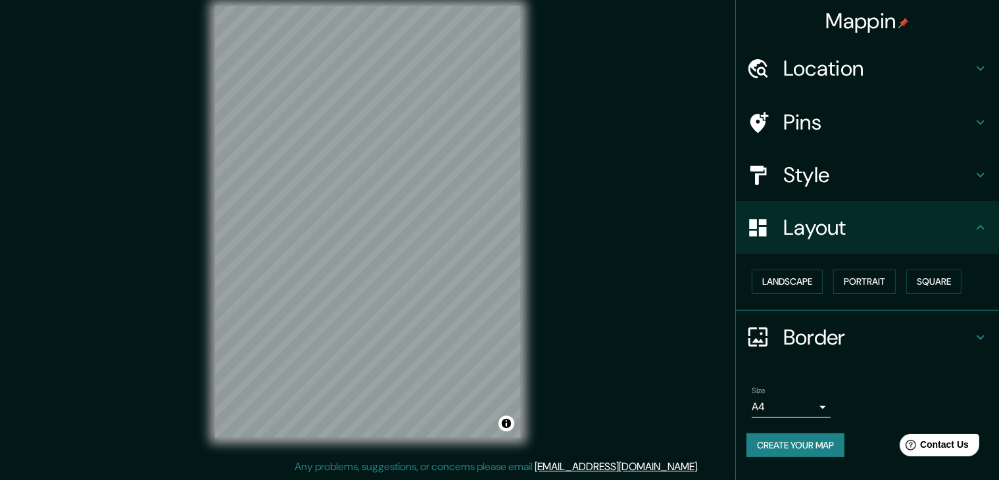
scroll to position [0, 0]
click at [803, 276] on button "Landscape" at bounding box center [787, 282] width 71 height 24
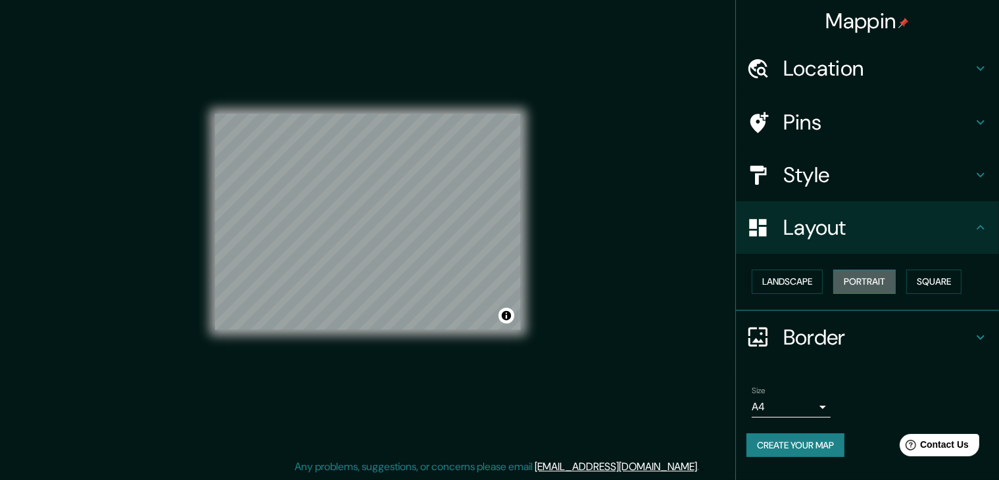
click at [875, 282] on button "Portrait" at bounding box center [864, 282] width 62 height 24
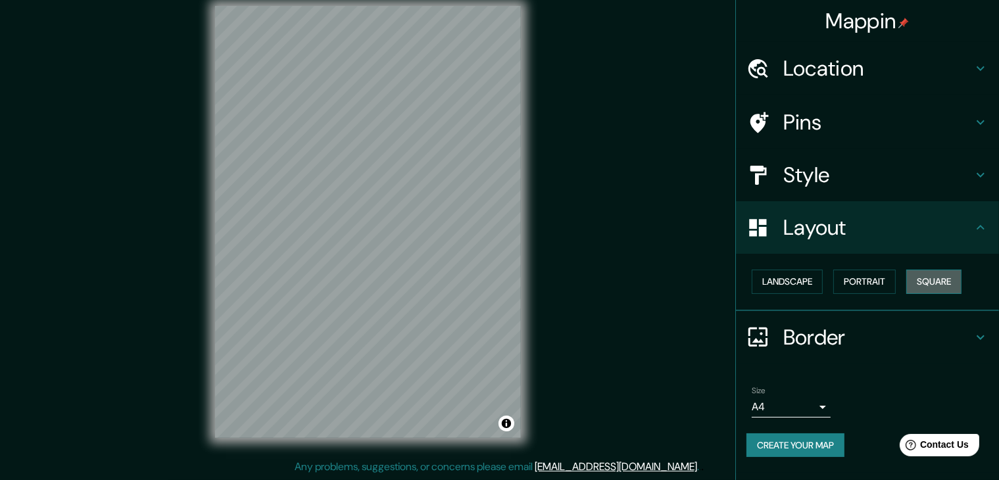
click at [939, 278] on button "Square" at bounding box center [933, 282] width 55 height 24
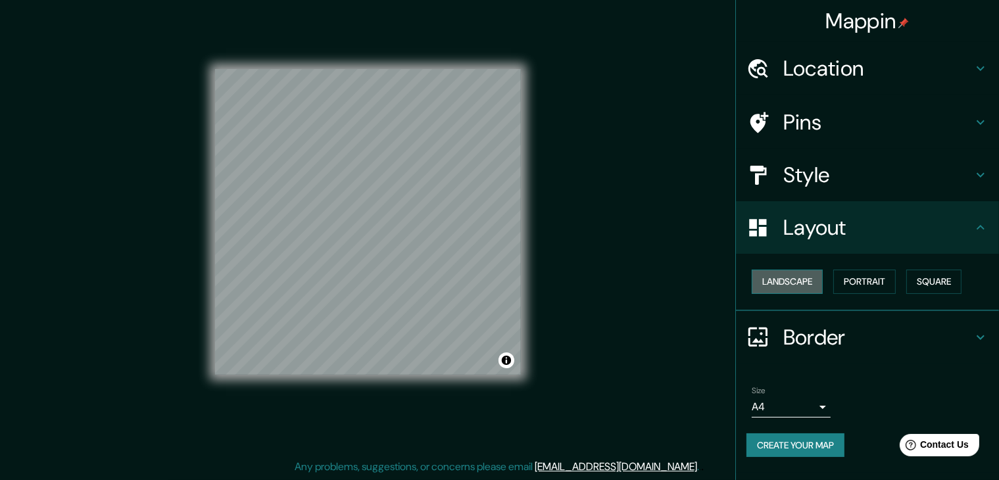
click at [798, 283] on button "Landscape" at bounding box center [787, 282] width 71 height 24
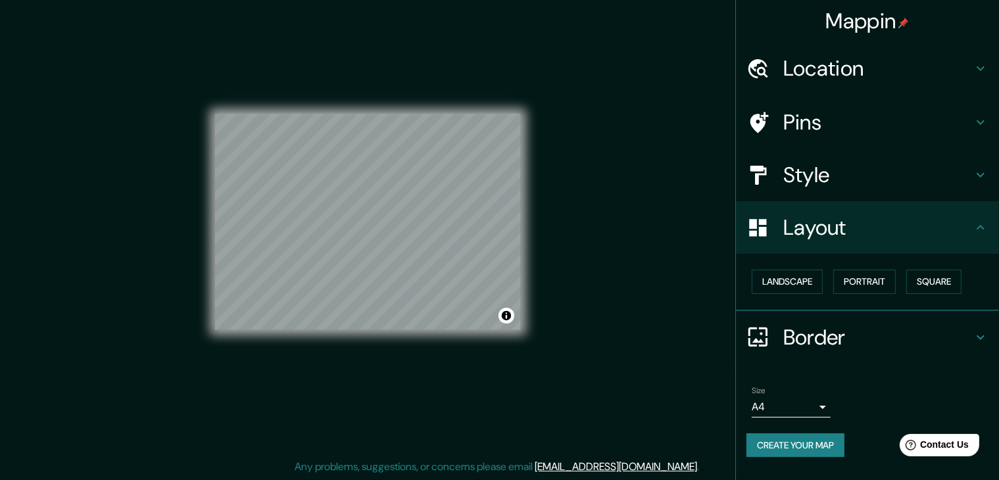
click at [790, 338] on h4 "Border" at bounding box center [877, 337] width 189 height 26
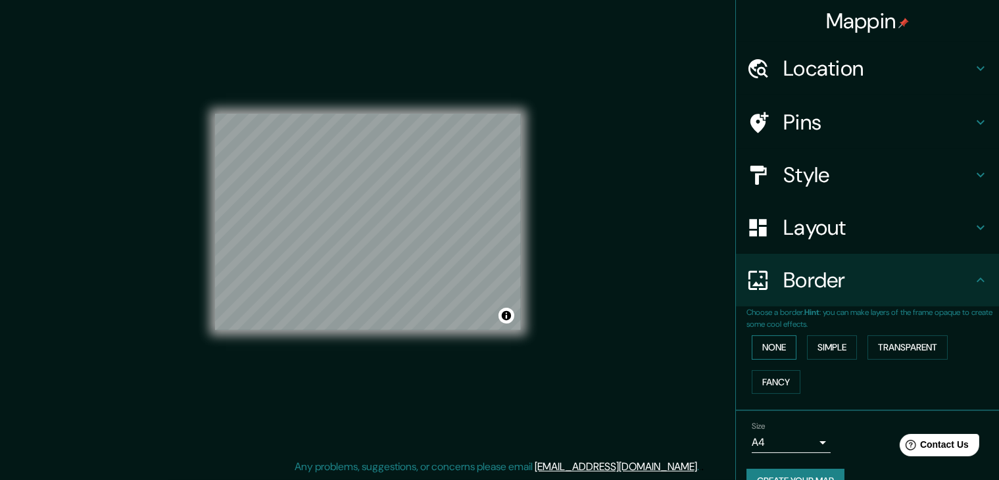
click at [776, 339] on button "None" at bounding box center [774, 347] width 45 height 24
click at [816, 348] on button "Simple" at bounding box center [832, 347] width 50 height 24
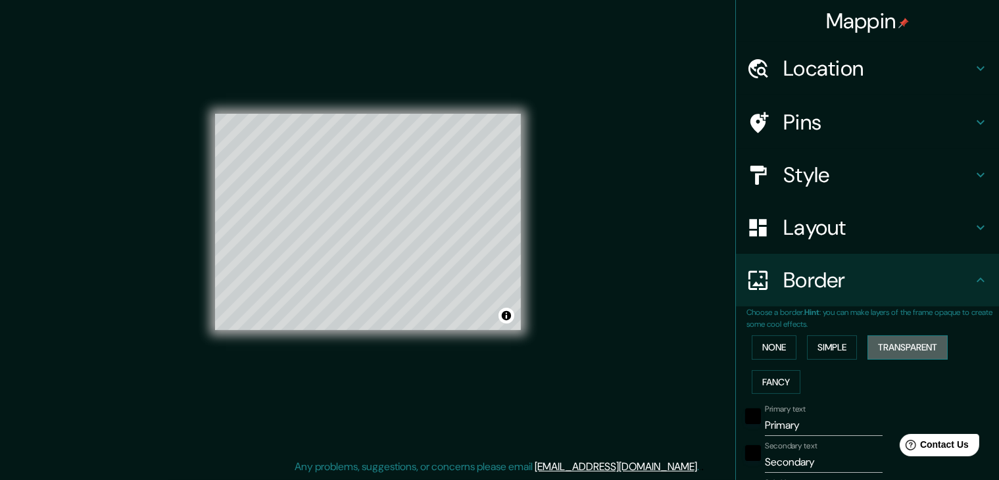
click at [887, 344] on button "Transparent" at bounding box center [908, 347] width 80 height 24
click at [771, 377] on button "Fancy" at bounding box center [776, 382] width 49 height 24
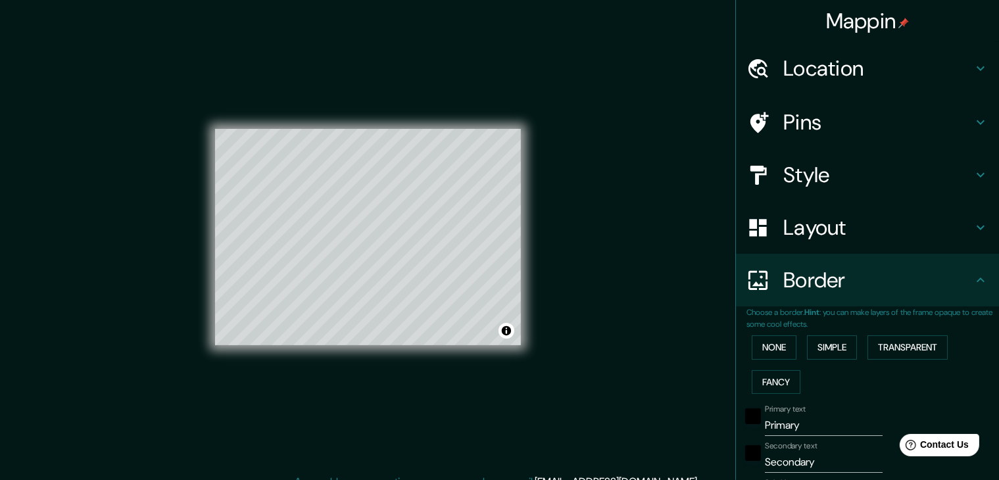
click at [652, 255] on div "Mappin Location Cuenca, Azuay, Ecuador Pins Style Layout Border Choose a border…" at bounding box center [499, 247] width 999 height 495
click at [792, 177] on h4 "Style" at bounding box center [877, 175] width 189 height 26
type input "37"
type input "19"
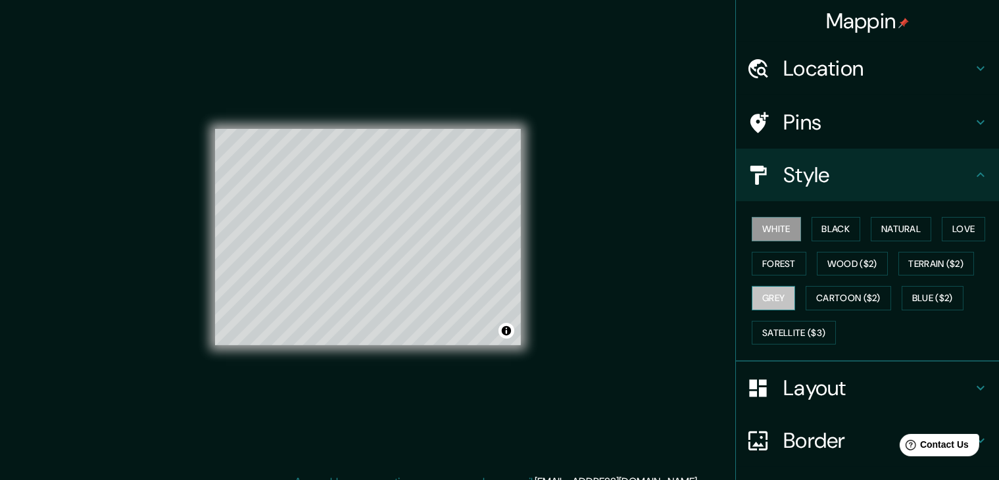
click at [760, 299] on button "Grey" at bounding box center [773, 298] width 43 height 24
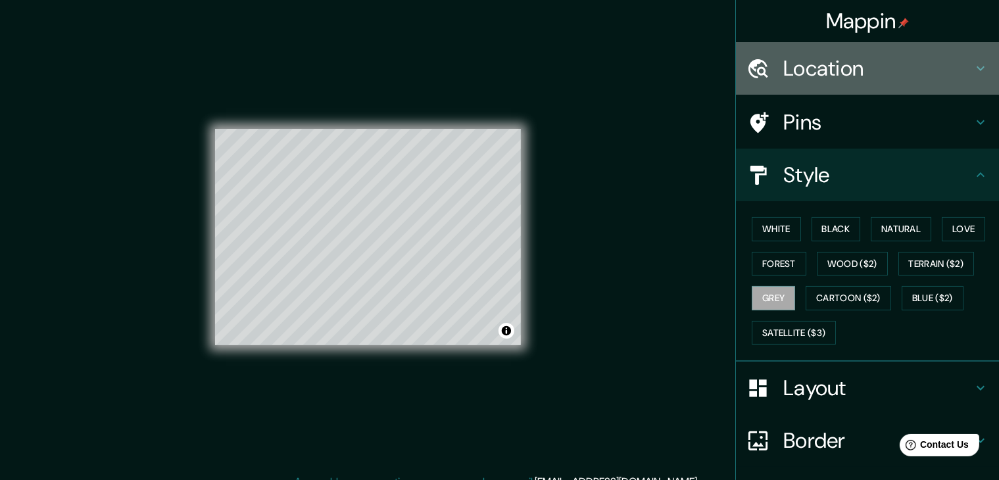
click at [813, 79] on h4 "Location" at bounding box center [877, 68] width 189 height 26
type input "37"
type input "19"
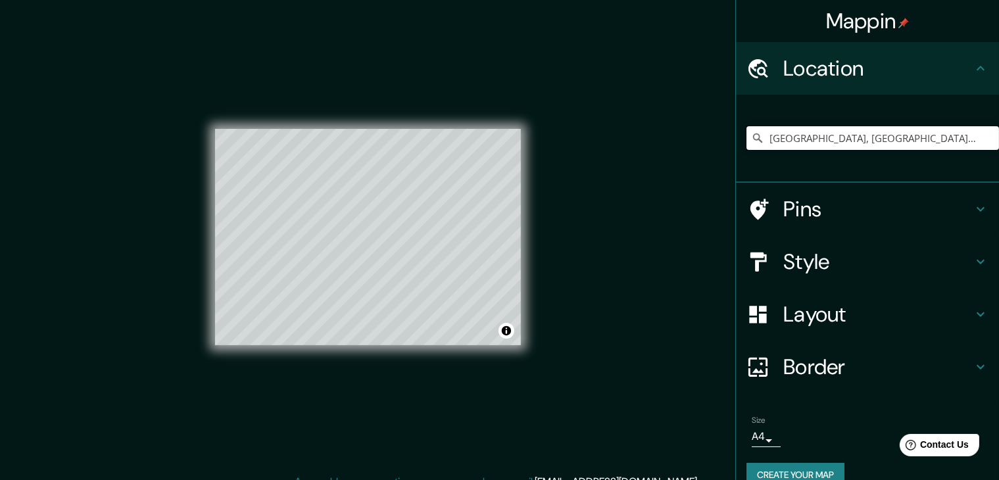
click at [815, 143] on input "[GEOGRAPHIC_DATA], [GEOGRAPHIC_DATA], [GEOGRAPHIC_DATA]" at bounding box center [873, 138] width 253 height 24
click at [881, 141] on input "[GEOGRAPHIC_DATA], [GEOGRAPHIC_DATA], [GEOGRAPHIC_DATA]" at bounding box center [873, 138] width 253 height 24
click at [889, 135] on input "[GEOGRAPHIC_DATA], [GEOGRAPHIC_DATA], [GEOGRAPHIC_DATA]" at bounding box center [873, 138] width 253 height 24
click at [909, 139] on input "[GEOGRAPHIC_DATA], [GEOGRAPHIC_DATA], [GEOGRAPHIC_DATA]" at bounding box center [873, 138] width 253 height 24
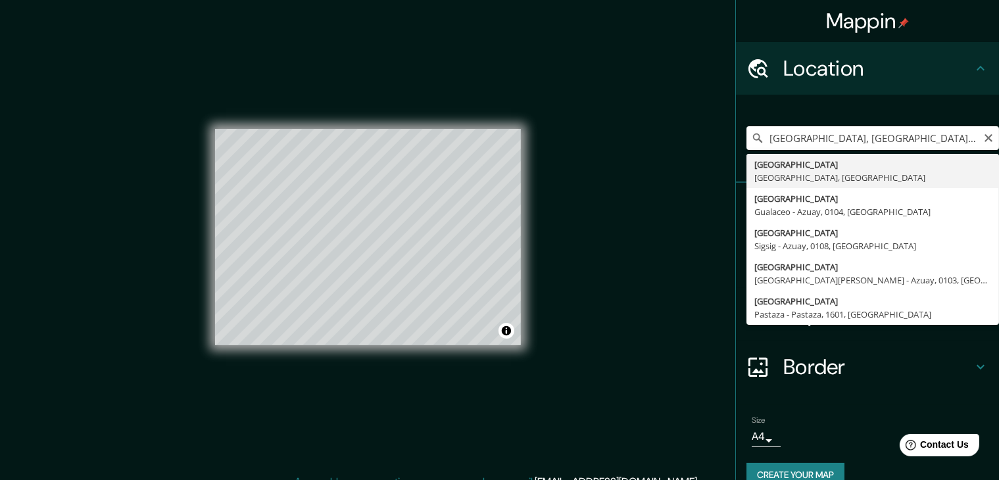
type input "[GEOGRAPHIC_DATA], [GEOGRAPHIC_DATA], [GEOGRAPHIC_DATA]"
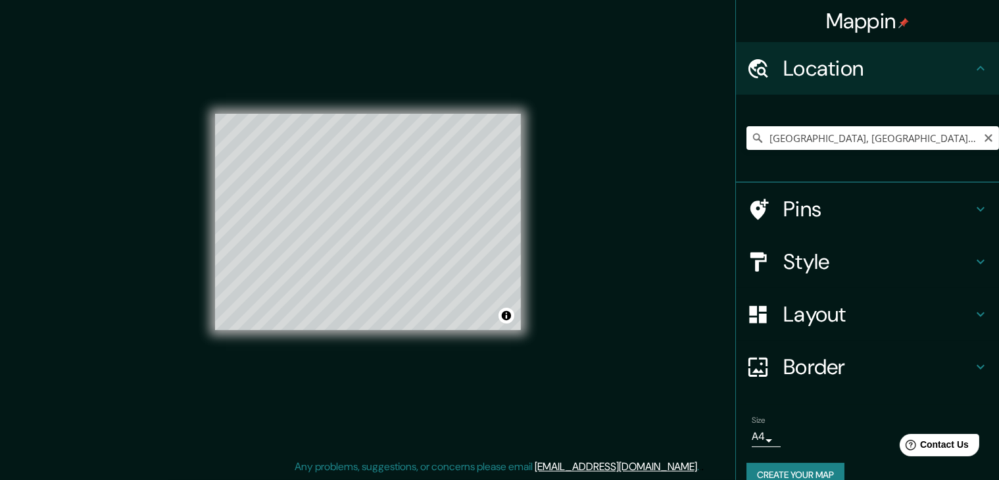
click at [816, 318] on h4 "Layout" at bounding box center [877, 314] width 189 height 26
type input "37"
type input "19"
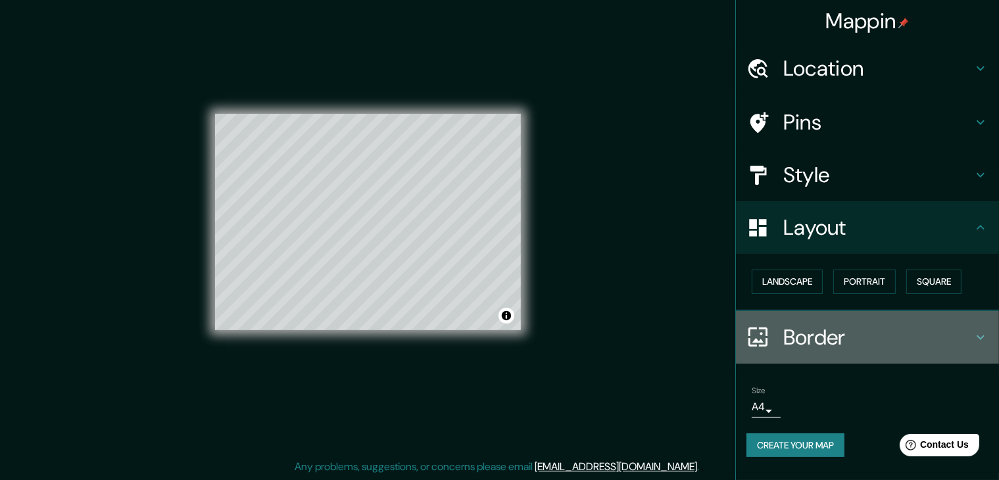
click at [810, 330] on h4 "Border" at bounding box center [877, 337] width 189 height 26
type input "37"
type input "19"
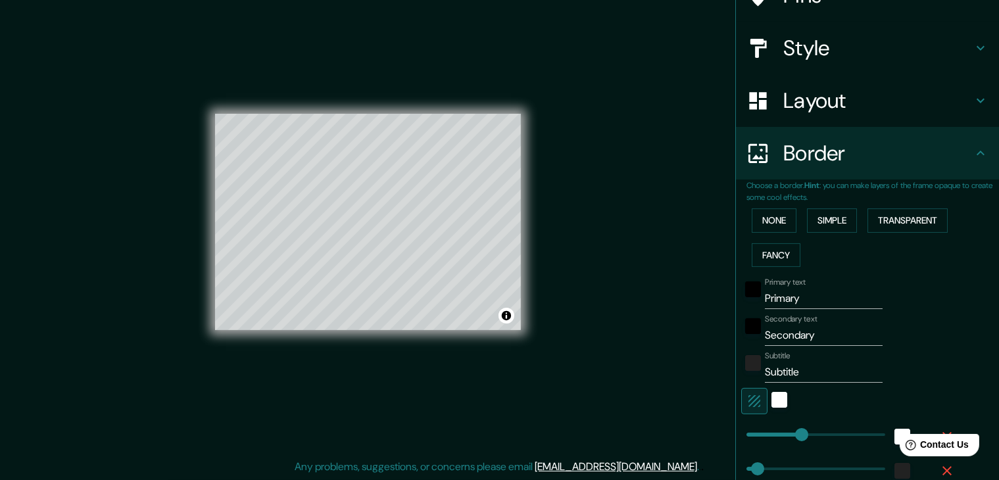
scroll to position [197, 0]
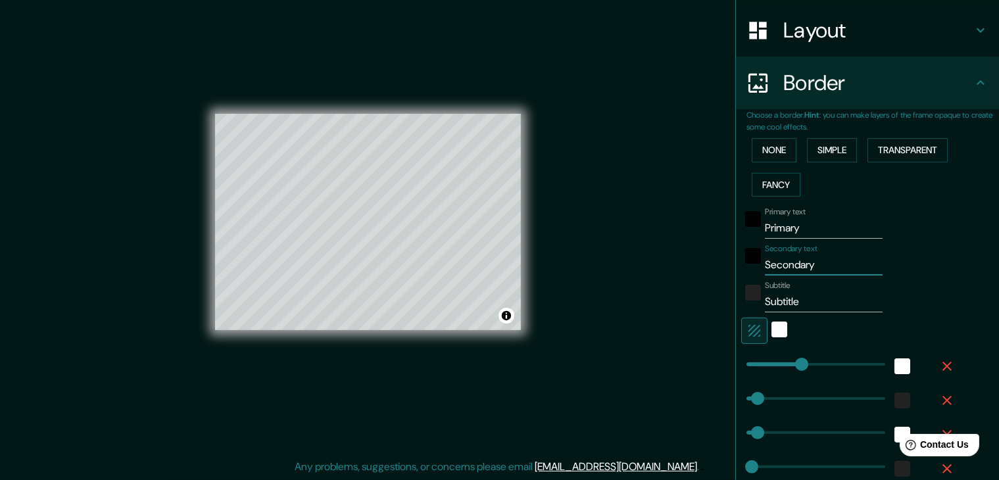
drag, startPoint x: 824, startPoint y: 262, endPoint x: 726, endPoint y: 267, distance: 97.5
click at [724, 267] on div "Mappin Location Cuenca, Azuay, Ecuador Pins Style Layout Border Choose a border…" at bounding box center [499, 232] width 999 height 495
type input "37"
type input "19"
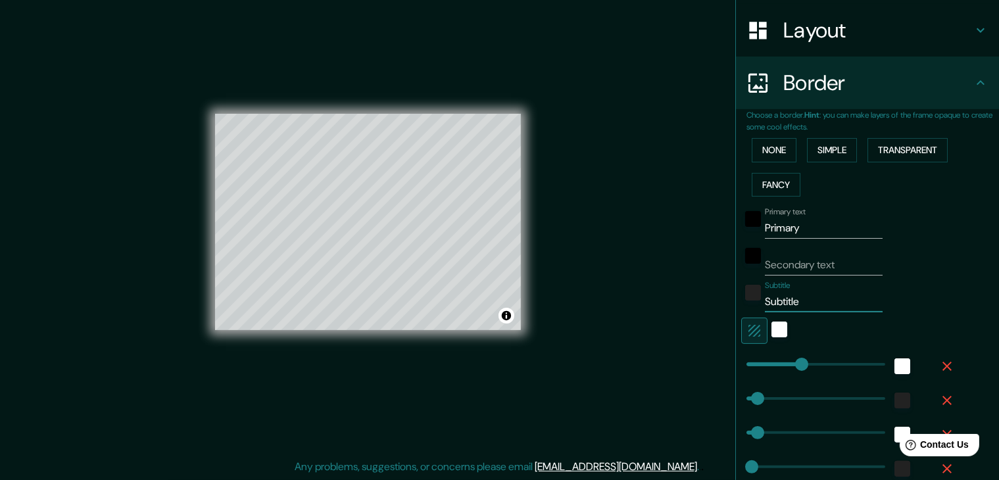
drag, startPoint x: 793, startPoint y: 300, endPoint x: 728, endPoint y: 298, distance: 65.1
click at [736, 298] on div "Choose a border. Hint : you can make layers of the frame opaque to create some …" at bounding box center [867, 315] width 263 height 413
type input "37"
type input "19"
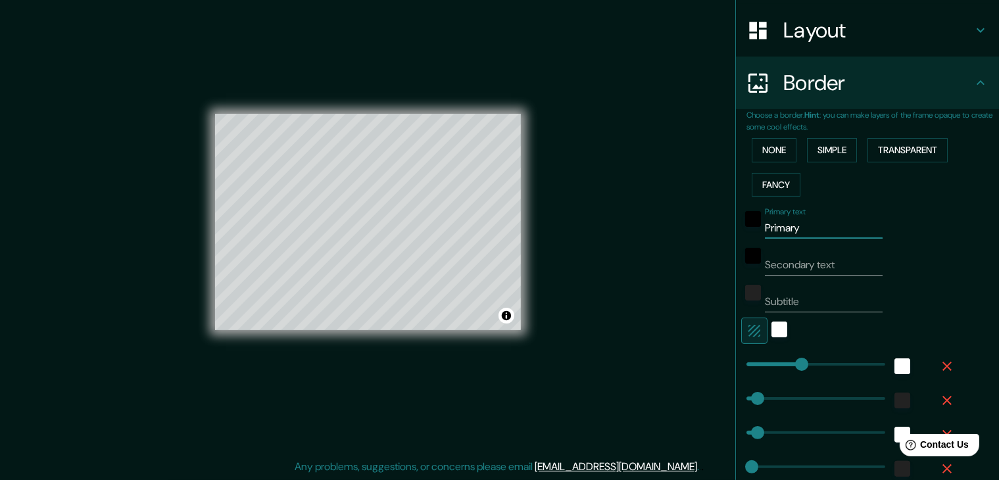
drag, startPoint x: 789, startPoint y: 232, endPoint x: 697, endPoint y: 235, distance: 91.5
click at [697, 235] on div "Mappin Location Cuenca, Azuay, Ecuador Pins Style Layout Border Choose a border…" at bounding box center [499, 232] width 999 height 495
type input "C"
type input "37"
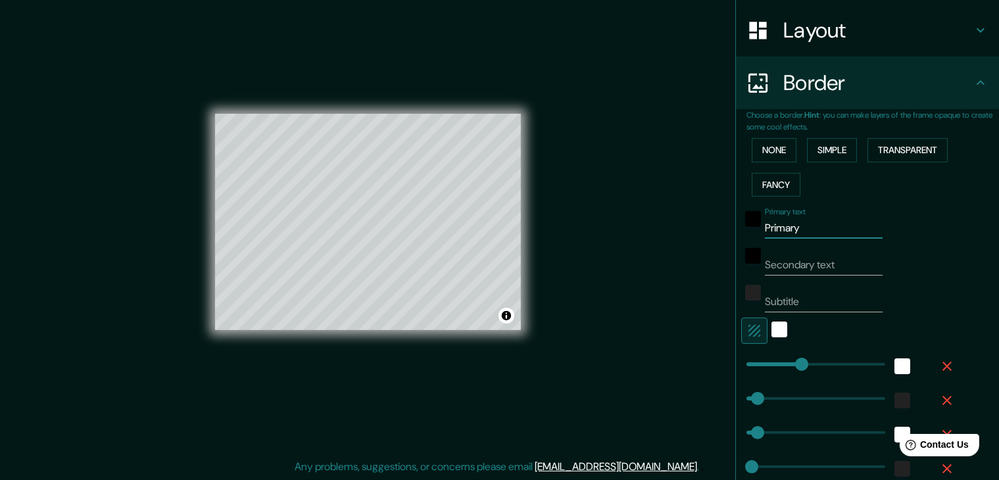
type input "19"
type input "CU"
type input "37"
type input "19"
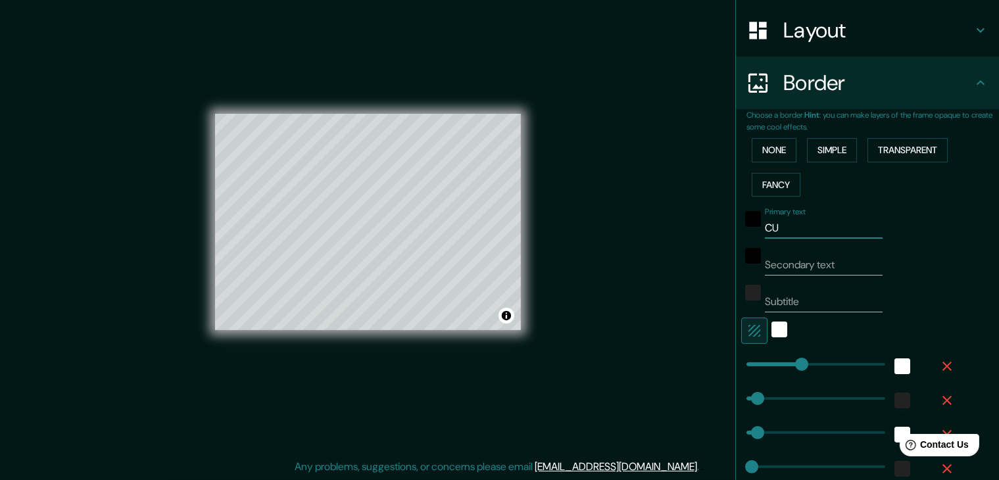
type input "CUE"
type input "37"
type input "19"
type input "CUENC"
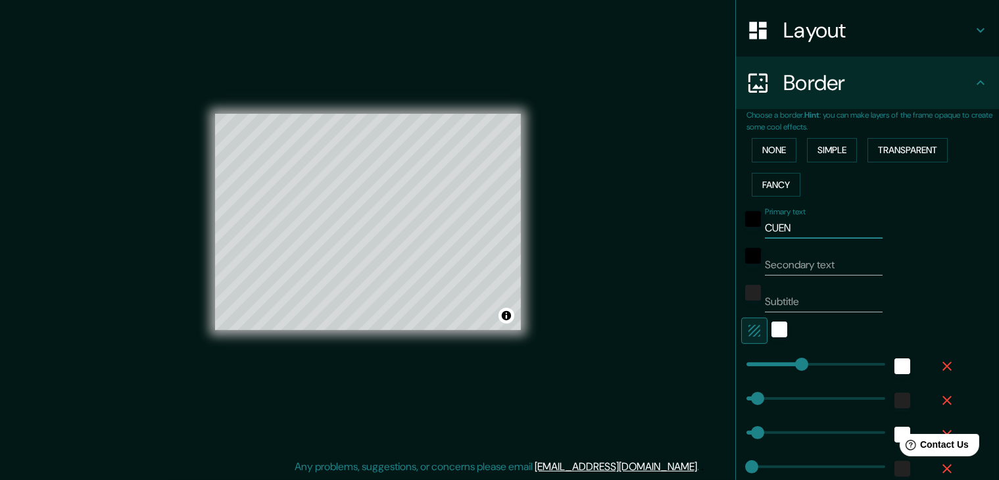
type input "37"
type input "19"
type input "CUENCA"
type input "37"
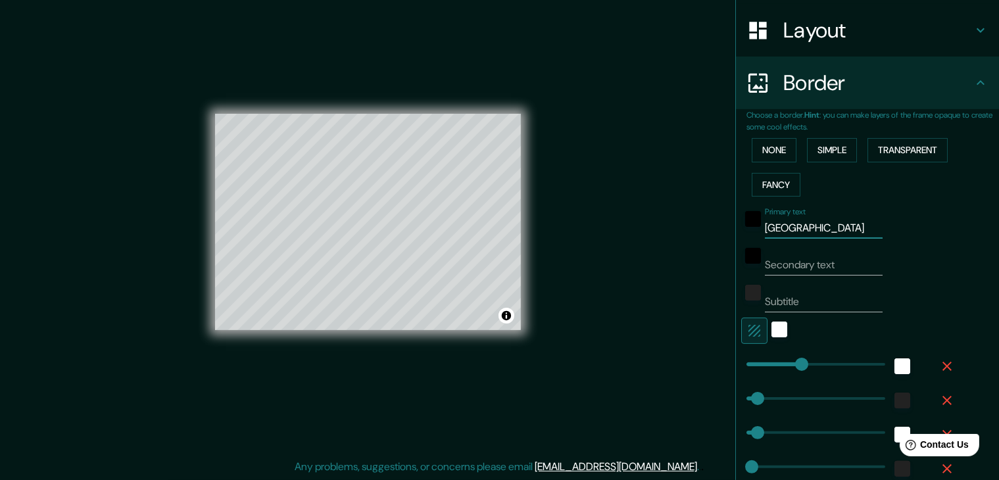
type input "37"
type input "19"
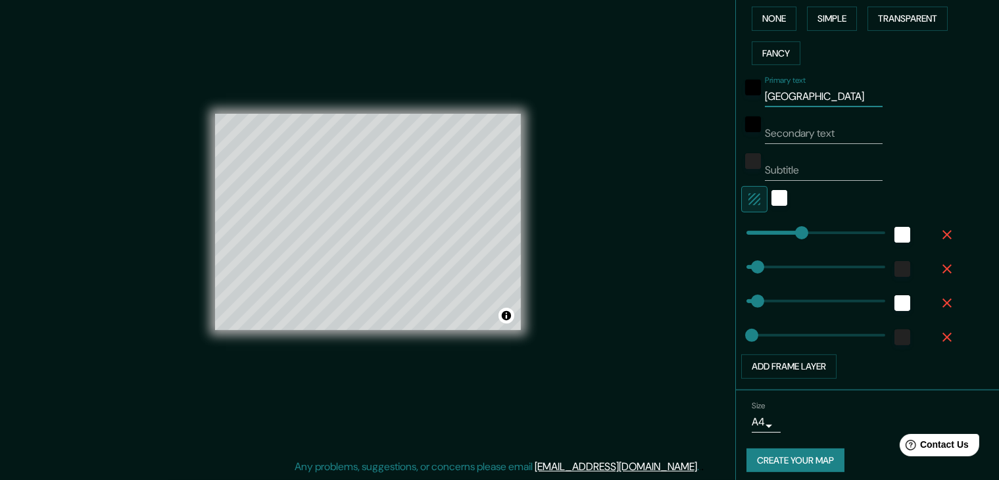
scroll to position [335, 0]
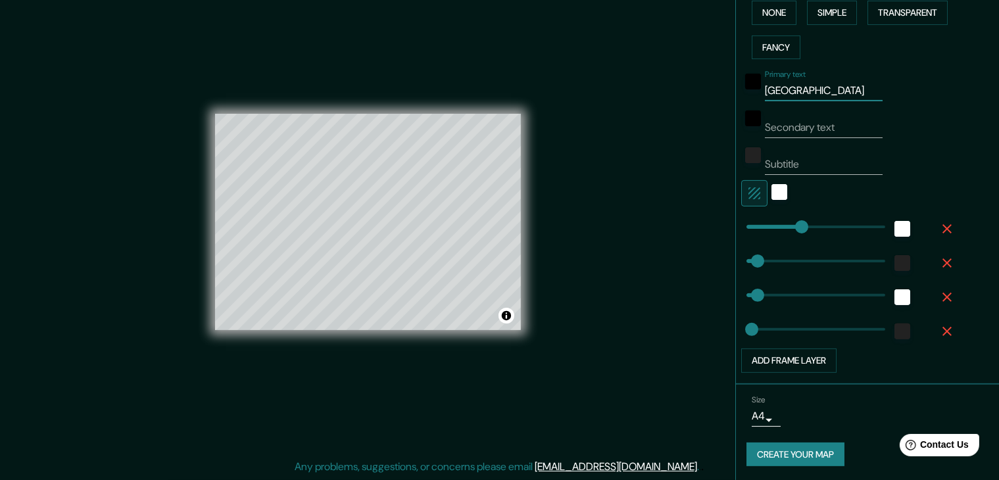
type input "CUENCA"
click at [780, 453] on button "Create your map" at bounding box center [796, 455] width 98 height 24
type input "19"
type input "37"
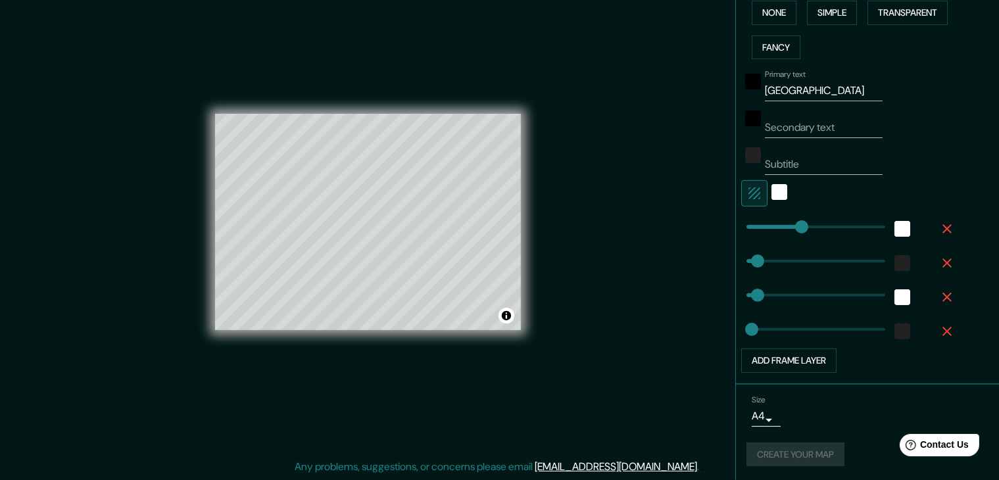
click at [942, 225] on icon "button" at bounding box center [947, 229] width 16 height 16
type input "37"
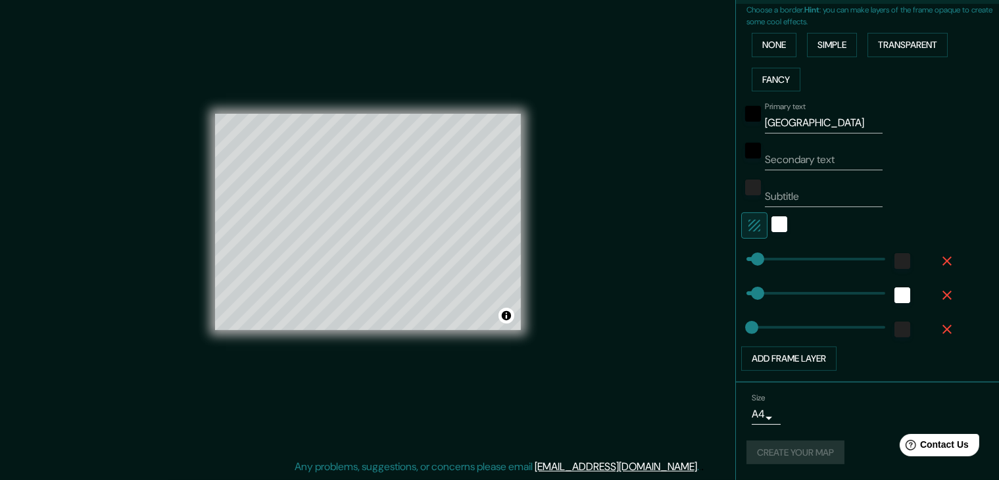
scroll to position [301, 0]
click at [942, 225] on div at bounding box center [849, 227] width 216 height 26
type input "37"
type input "19"
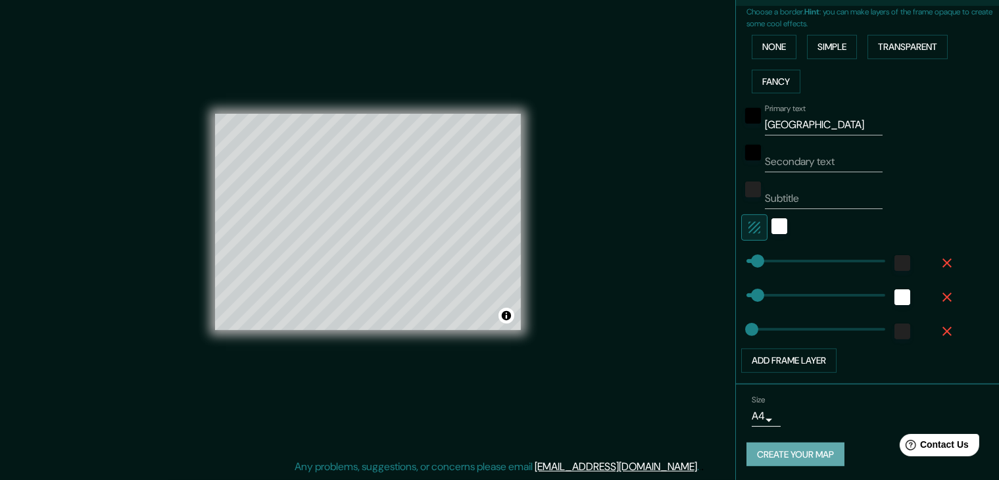
click at [774, 455] on button "Create your map" at bounding box center [796, 455] width 98 height 24
click at [939, 268] on icon "button" at bounding box center [947, 263] width 16 height 16
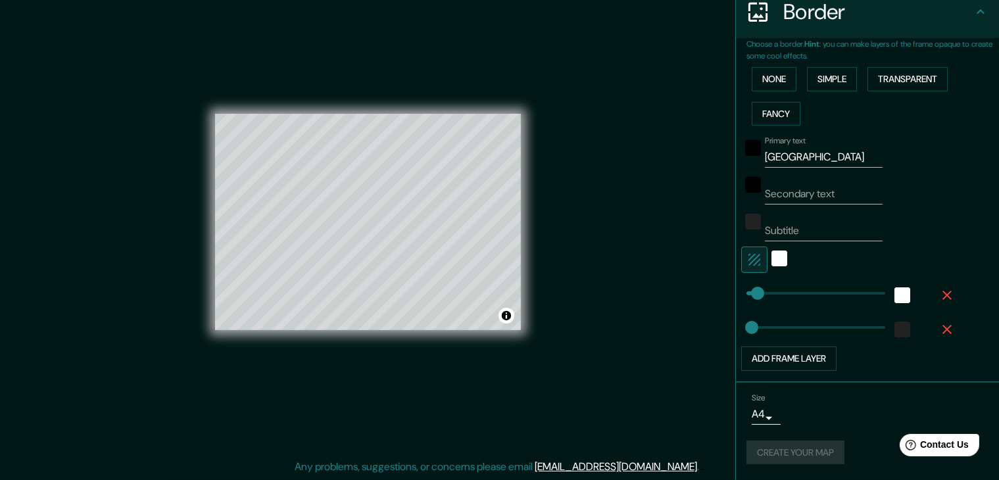
scroll to position [266, 0]
click at [939, 328] on icon "button" at bounding box center [947, 332] width 16 height 16
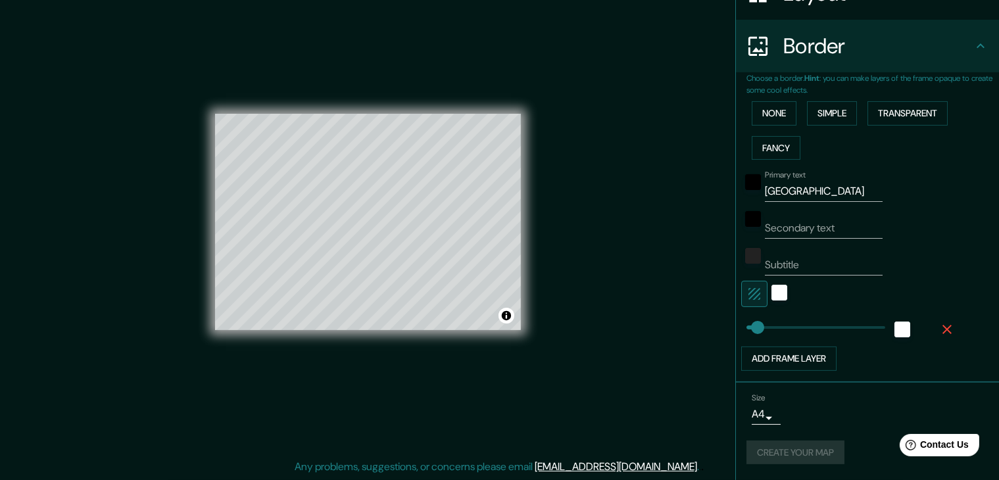
scroll to position [232, 0]
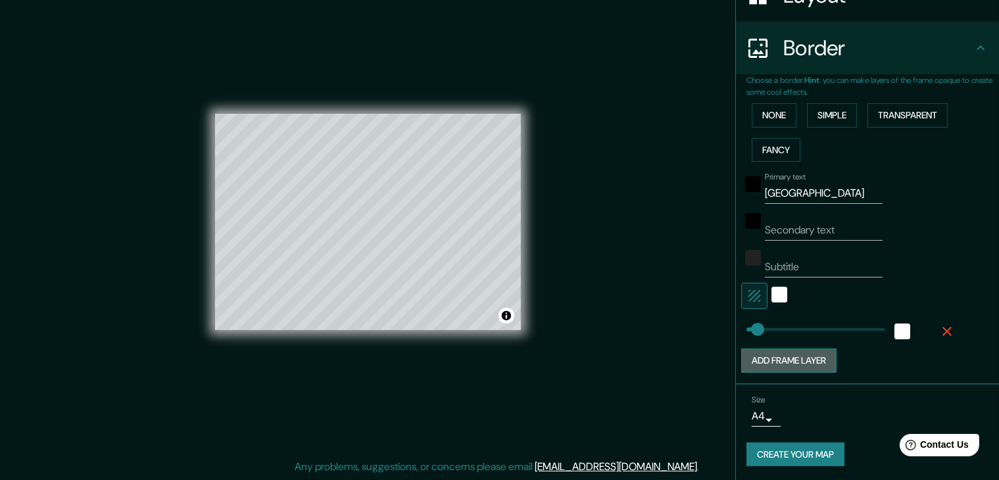
click at [818, 360] on button "Add frame layer" at bounding box center [788, 361] width 95 height 24
type input "37"
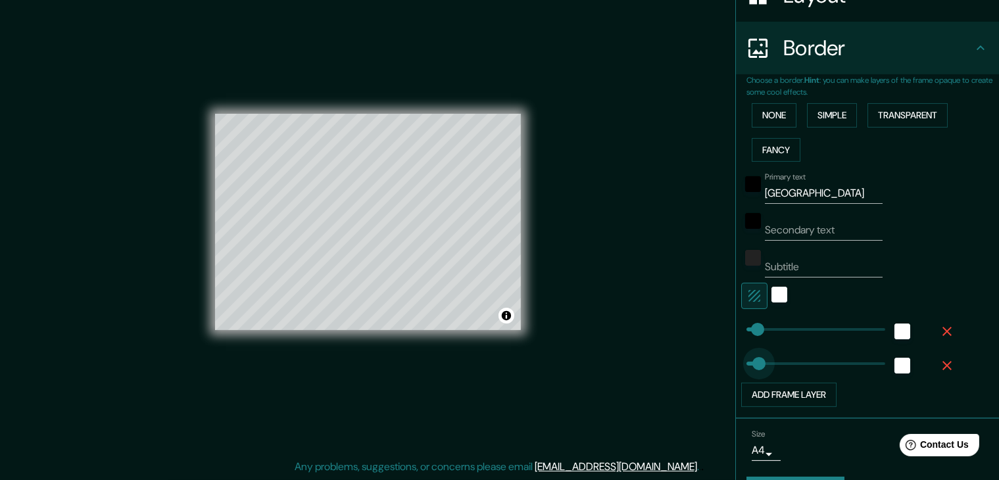
type input "30"
drag, startPoint x: 786, startPoint y: 362, endPoint x: 745, endPoint y: 363, distance: 41.4
type input "37"
type input "107"
drag, startPoint x: 745, startPoint y: 363, endPoint x: 768, endPoint y: 367, distance: 24.0
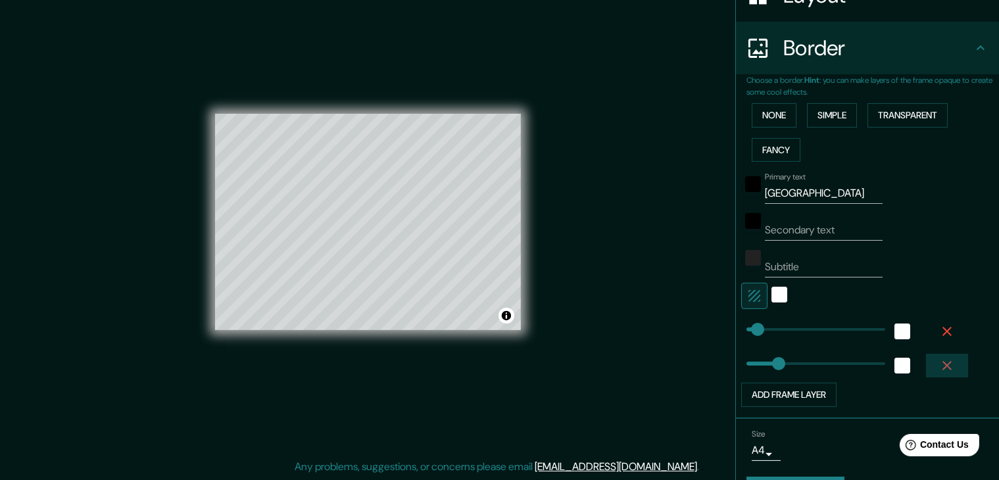
click at [939, 358] on icon "button" at bounding box center [947, 366] width 16 height 16
type input "37"
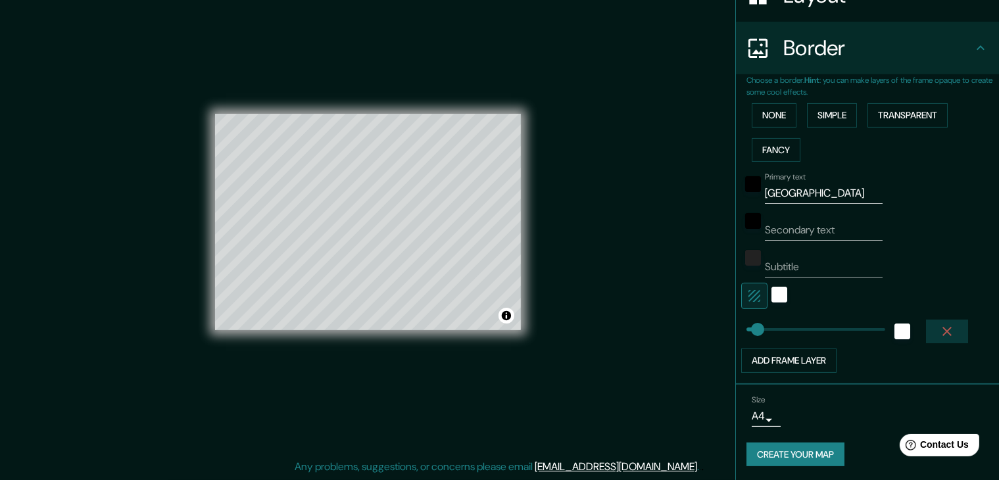
click at [939, 335] on icon "button" at bounding box center [947, 332] width 16 height 16
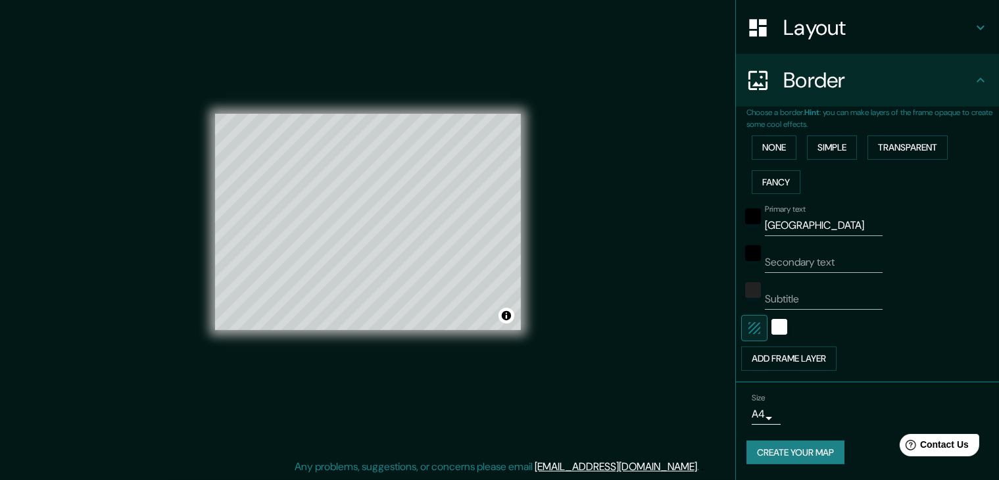
scroll to position [198, 0]
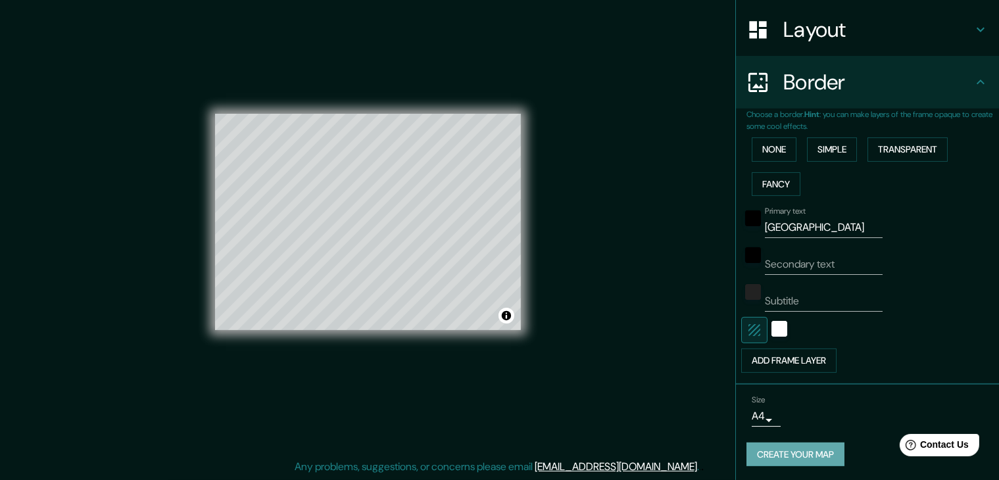
click at [763, 447] on button "Create your map" at bounding box center [796, 455] width 98 height 24
click at [508, 314] on button "Toggle attribution" at bounding box center [507, 316] width 16 height 16
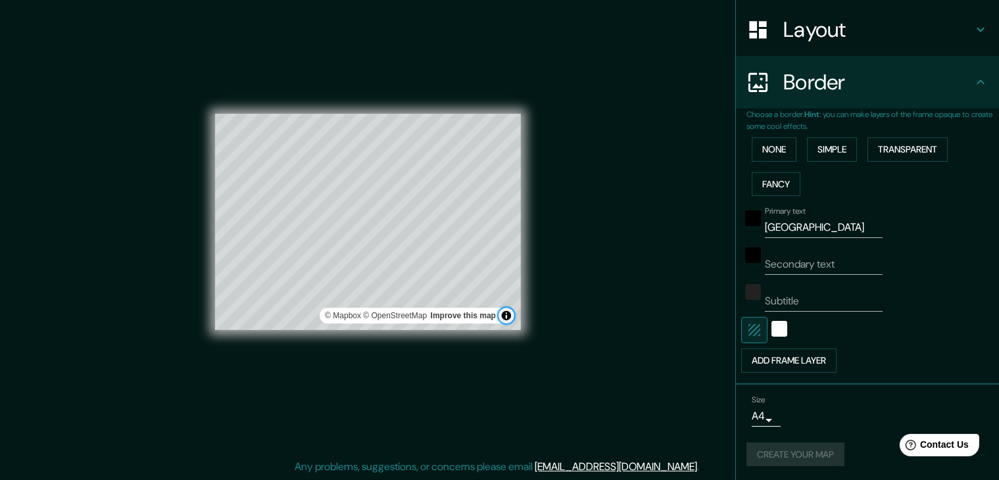
click at [508, 314] on button "Toggle attribution" at bounding box center [507, 316] width 16 height 16
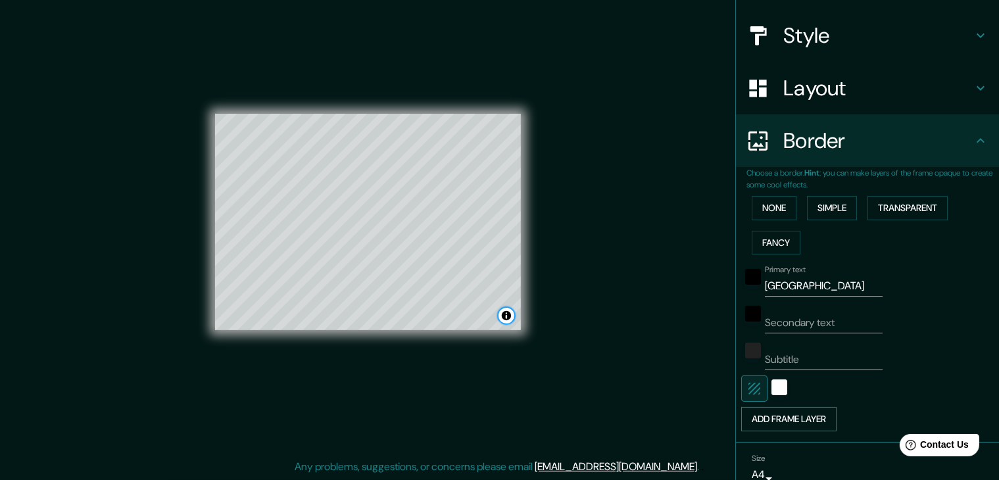
scroll to position [132, 0]
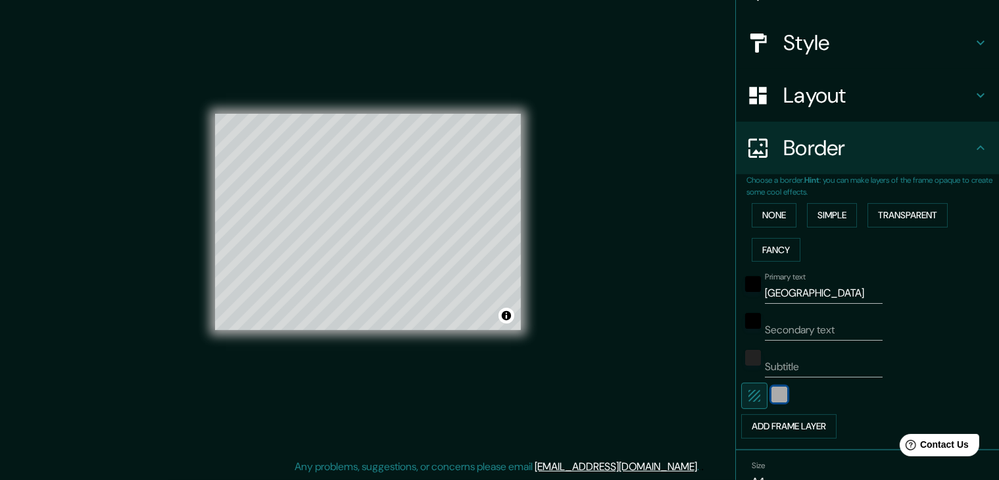
click at [772, 401] on div "white" at bounding box center [780, 395] width 16 height 16
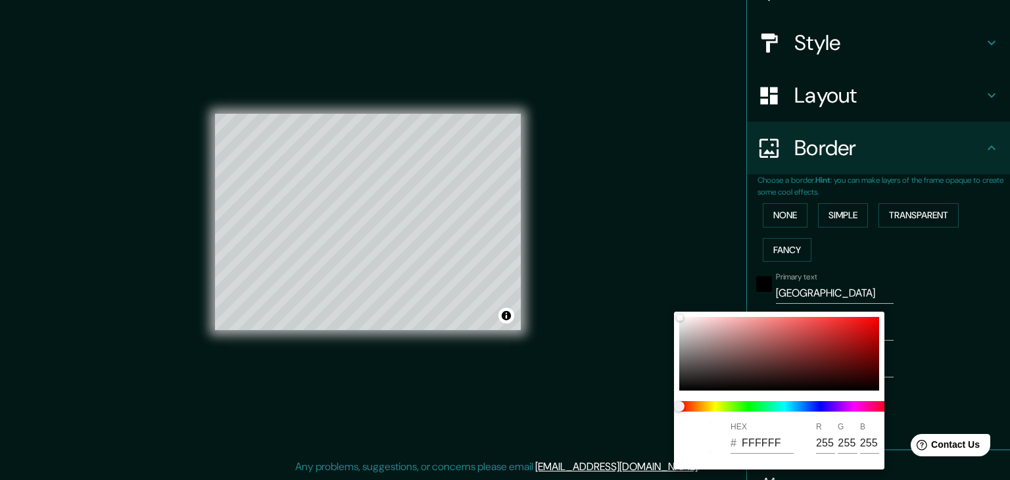
drag, startPoint x: 750, startPoint y: 412, endPoint x: 766, endPoint y: 411, distance: 16.5
click at [766, 411] on div at bounding box center [784, 406] width 221 height 21
click at [745, 408] on span at bounding box center [784, 406] width 210 height 11
drag, startPoint x: 706, startPoint y: 408, endPoint x: 748, endPoint y: 405, distance: 42.2
click at [741, 406] on span at bounding box center [784, 406] width 210 height 11
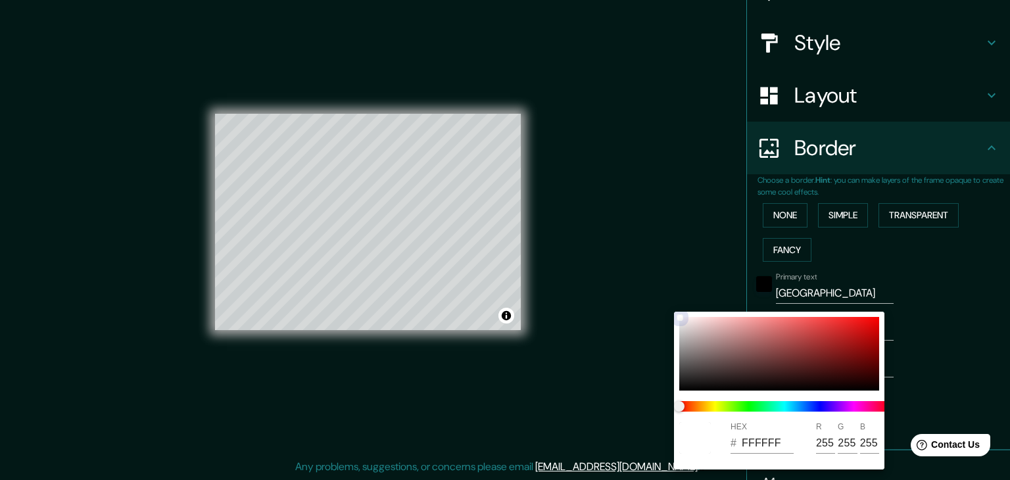
type input "5C1010"
type input "92"
type input "16"
type input "5C0F0F"
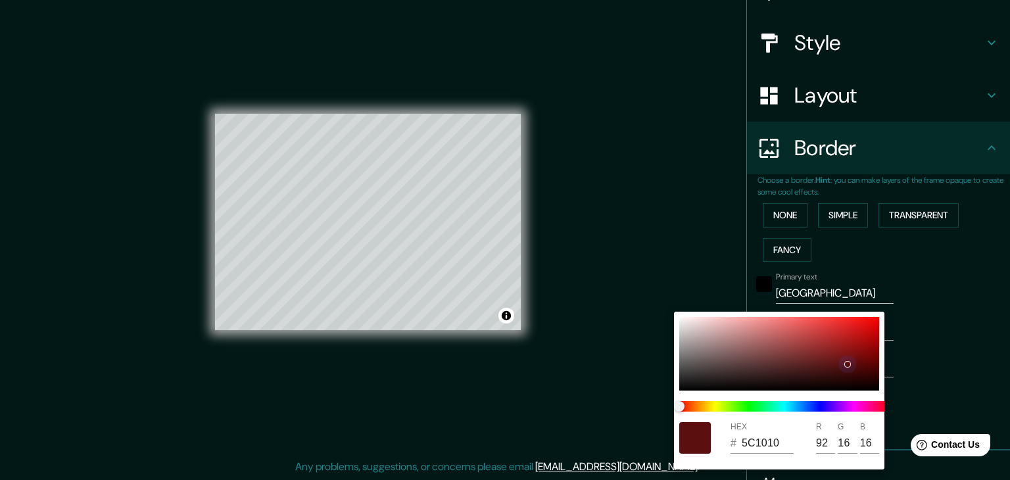
type input "15"
type input "660F0F"
type input "102"
type input "15"
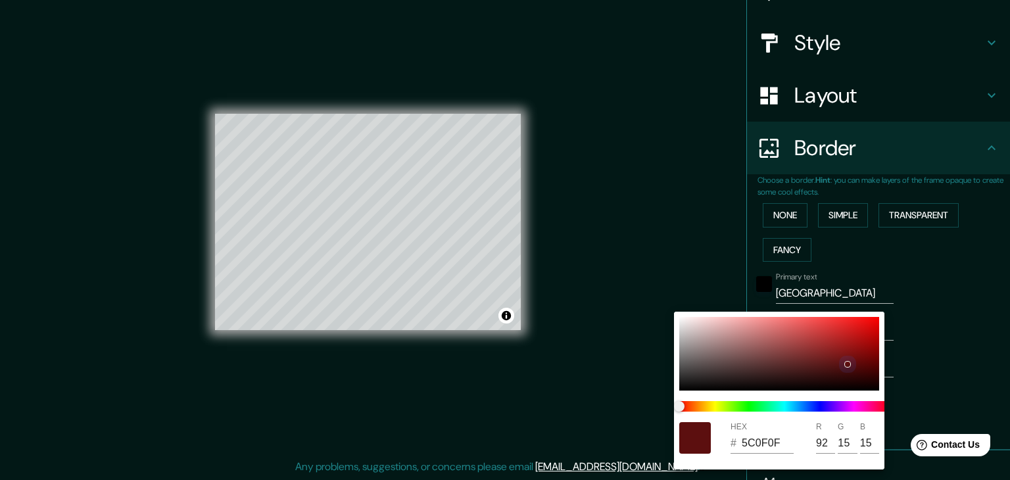
type input "15"
type input "B19494"
type input "177"
type input "148"
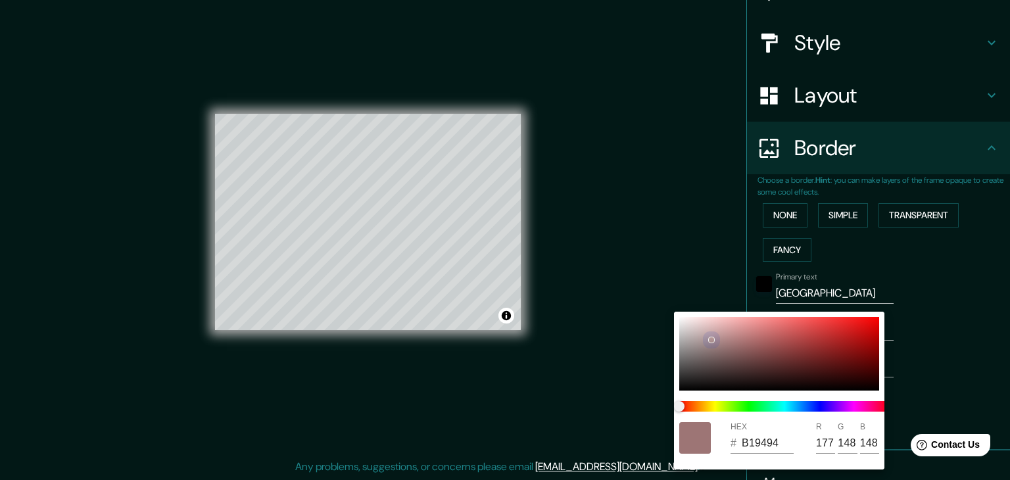
type input "CDC9C9"
type input "205"
type input "201"
type input "D2D2D2"
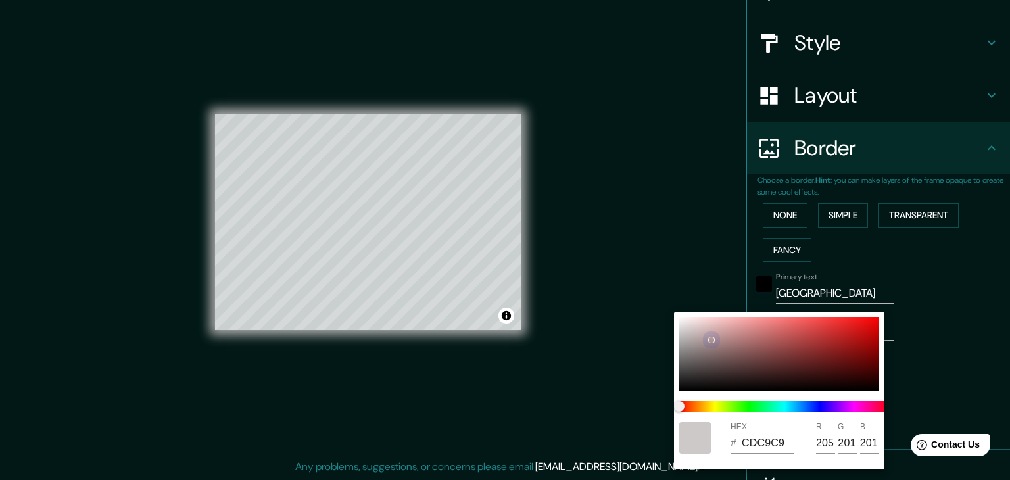
type input "210"
type input "D4D4D4"
type input "212"
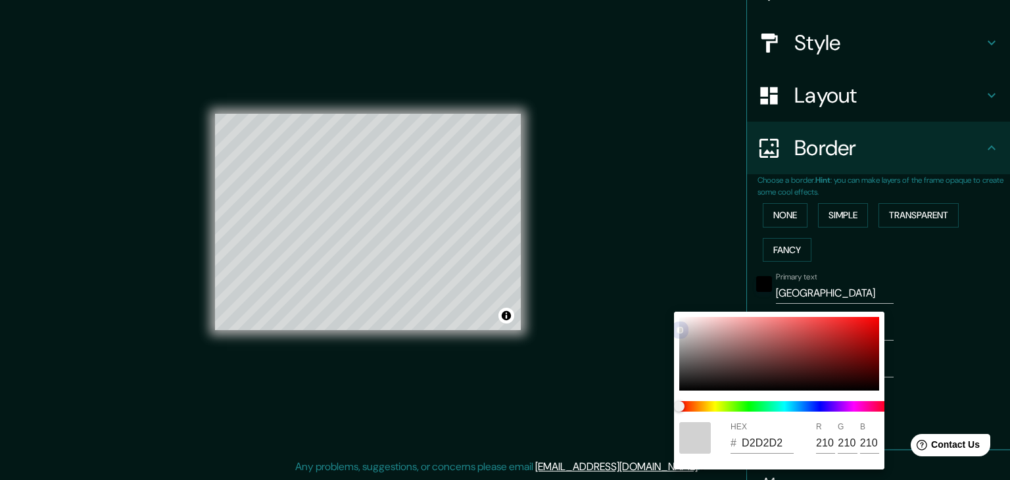
type input "212"
type input "F6EDED"
type input "246"
type input "237"
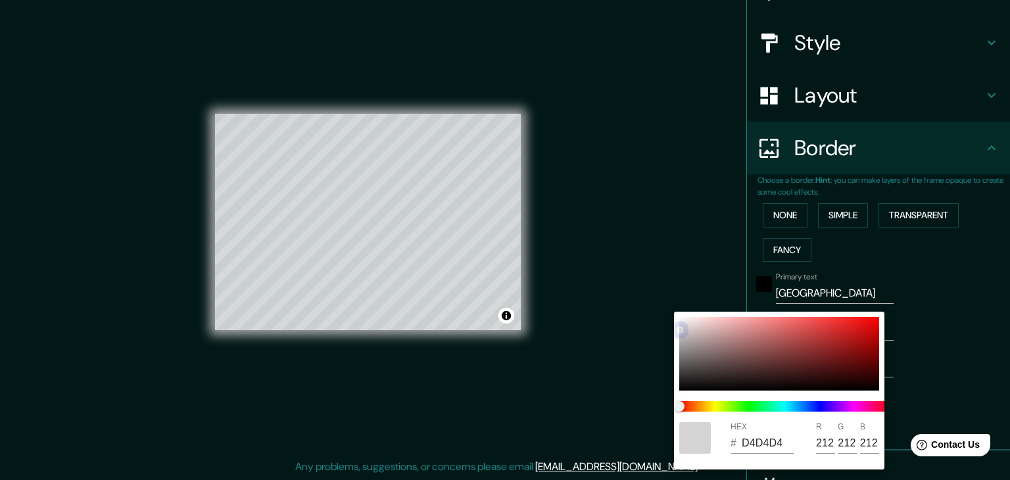
type input "237"
drag, startPoint x: 845, startPoint y: 364, endPoint x: 687, endPoint y: 319, distance: 164.7
click at [687, 319] on div at bounding box center [779, 354] width 200 height 74
click at [546, 364] on div at bounding box center [505, 240] width 1010 height 480
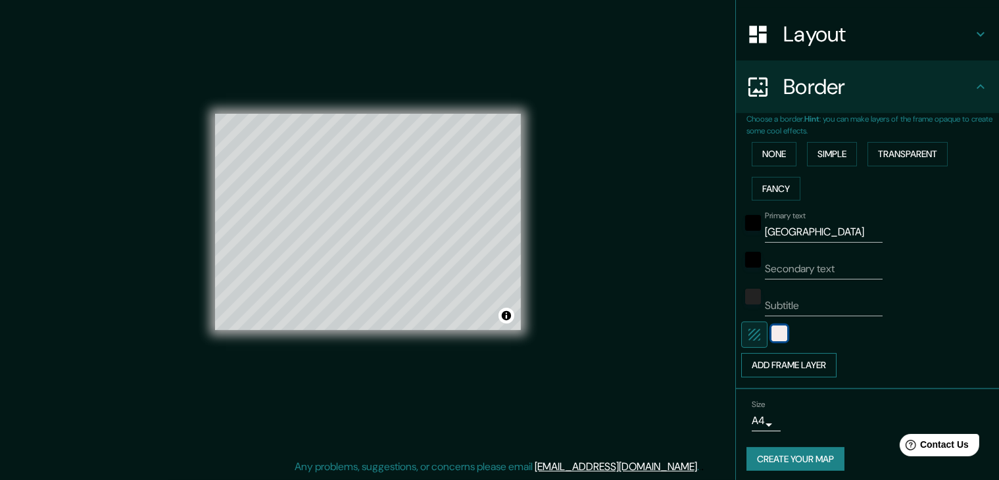
scroll to position [198, 0]
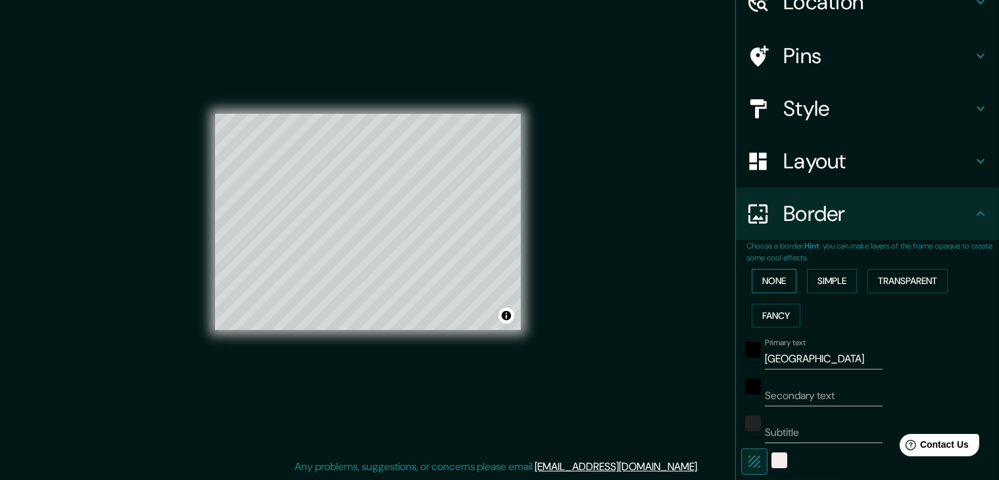
click at [770, 290] on button "None" at bounding box center [774, 281] width 45 height 24
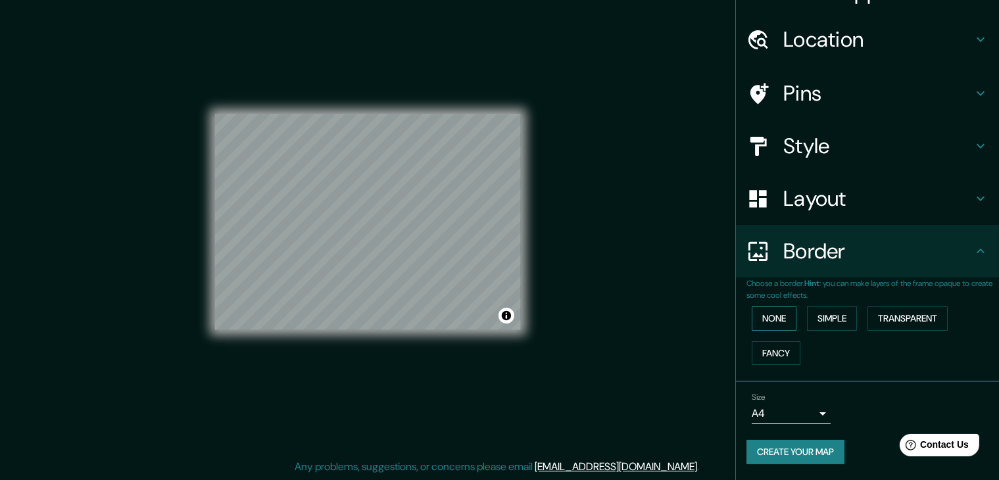
scroll to position [28, 0]
click at [808, 461] on button "Create your map" at bounding box center [796, 453] width 98 height 24
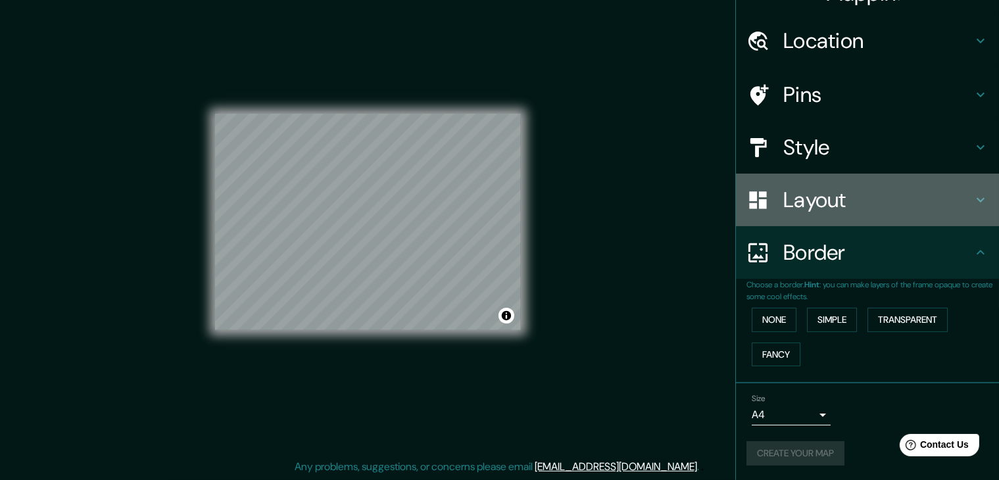
click at [820, 213] on div "Layout" at bounding box center [867, 200] width 263 height 53
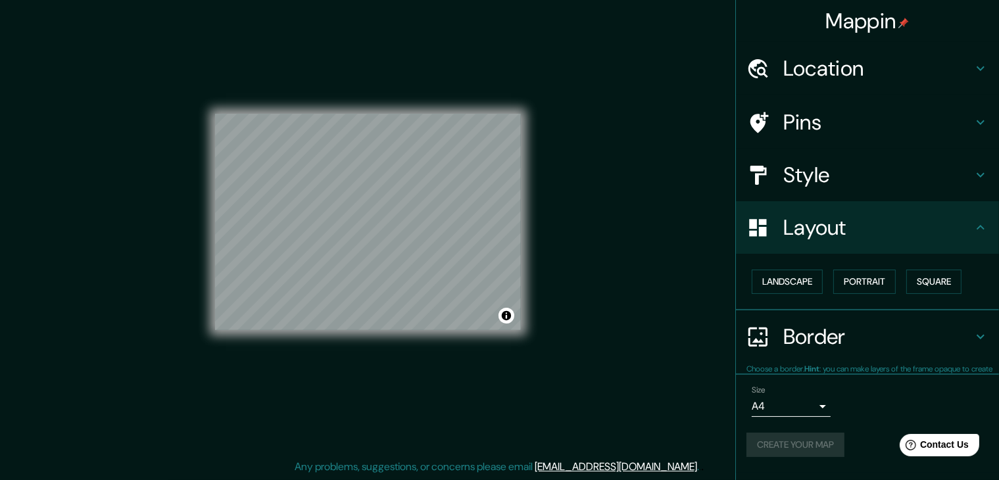
scroll to position [0, 0]
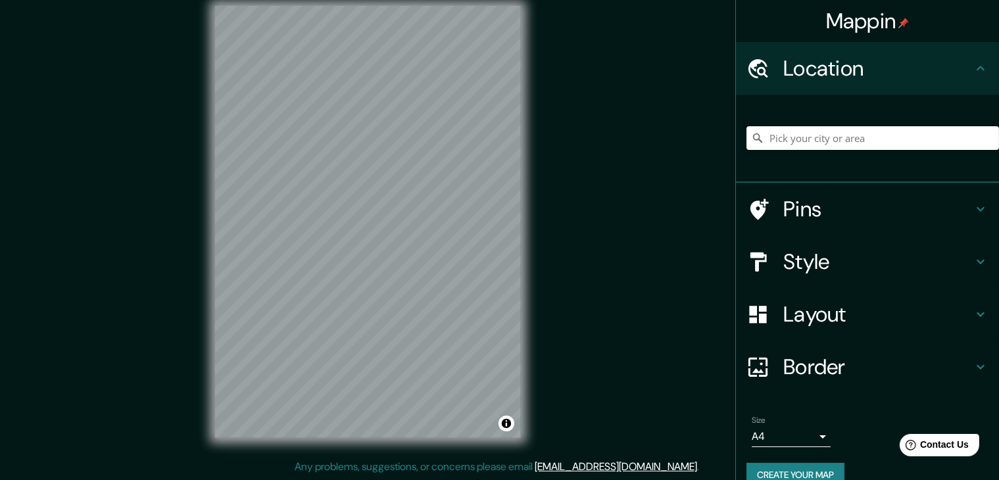
click at [824, 143] on input "Pick your city or area" at bounding box center [873, 138] width 253 height 24
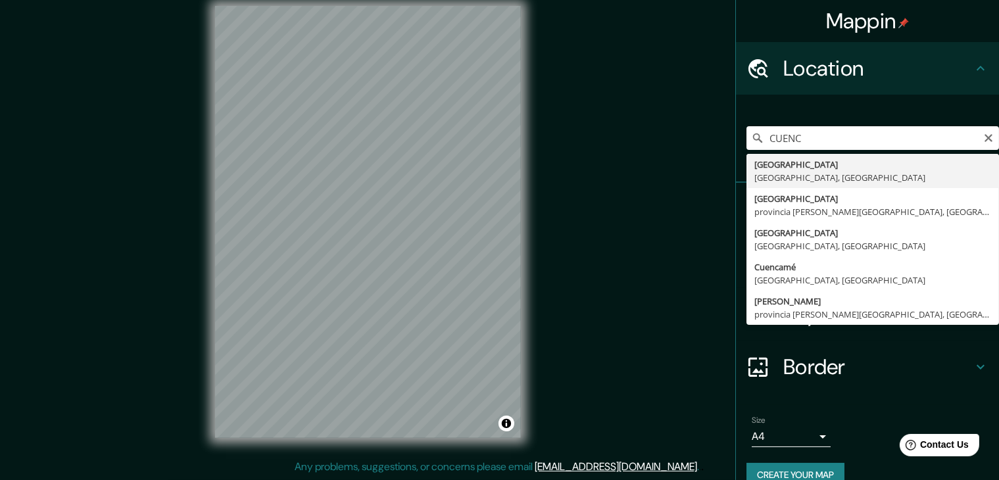
type input "[GEOGRAPHIC_DATA], [GEOGRAPHIC_DATA], [GEOGRAPHIC_DATA]"
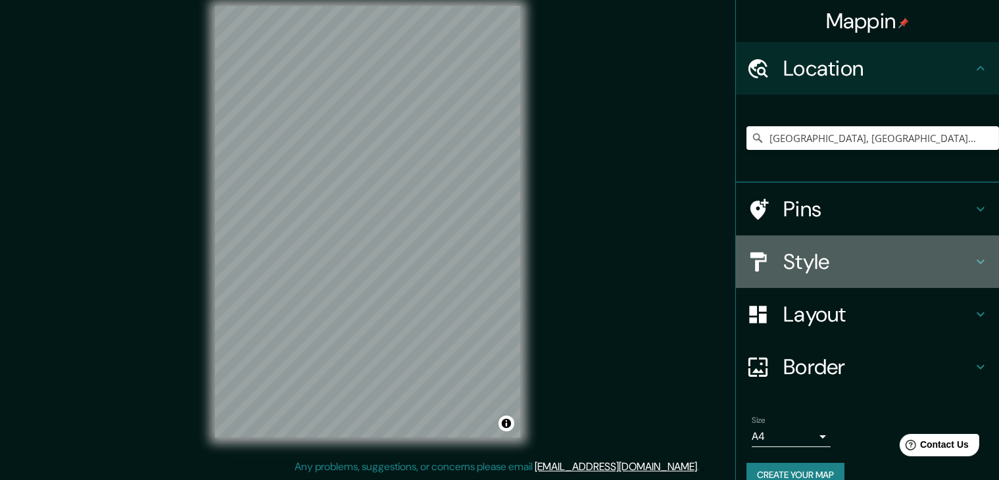
click at [806, 259] on h4 "Style" at bounding box center [877, 262] width 189 height 26
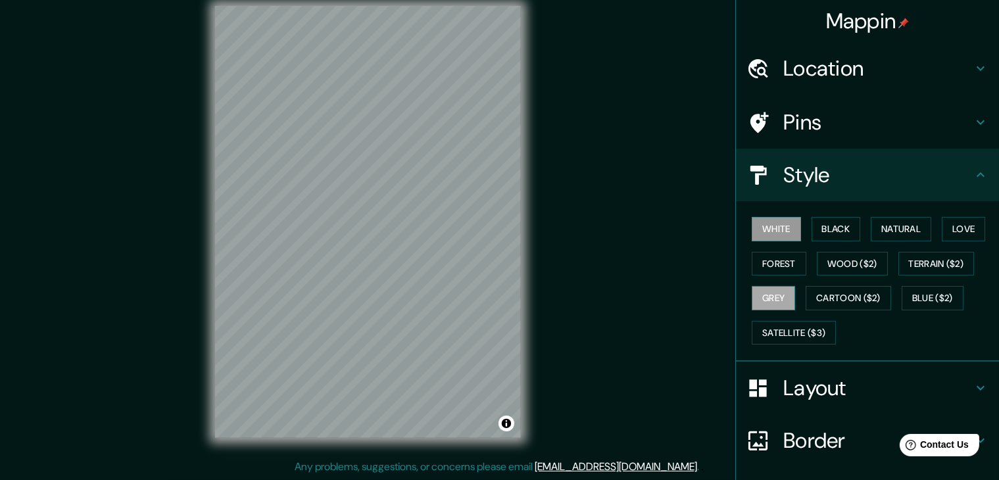
click at [768, 298] on button "Grey" at bounding box center [773, 298] width 43 height 24
click at [784, 122] on h4 "Pins" at bounding box center [877, 122] width 189 height 26
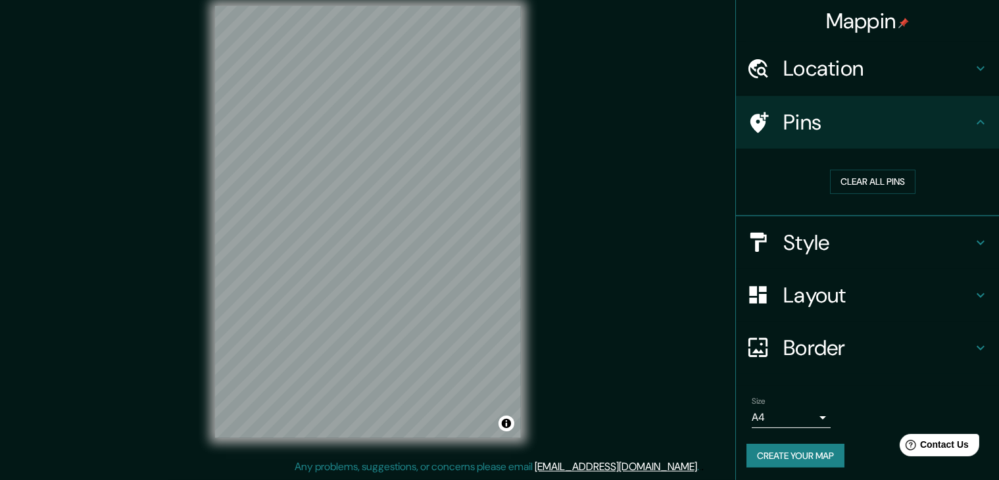
click at [810, 295] on h4 "Layout" at bounding box center [877, 295] width 189 height 26
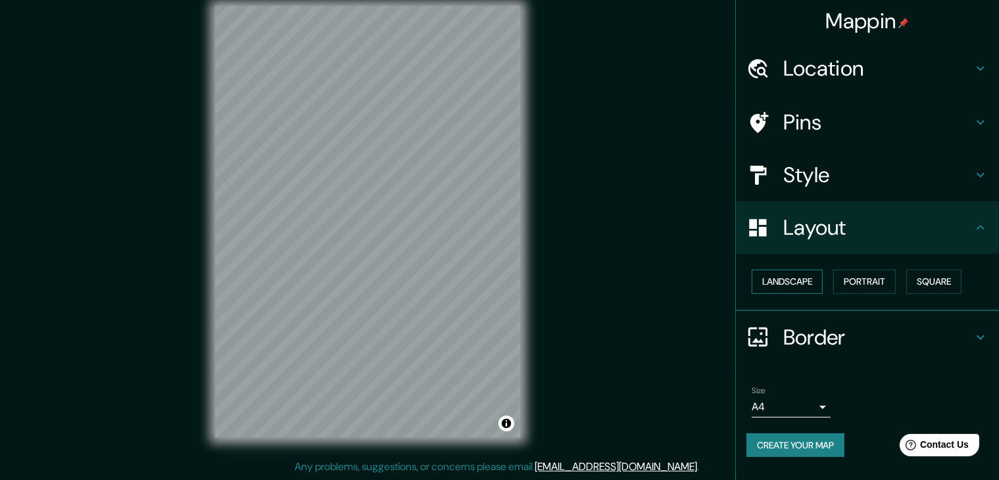
click at [797, 287] on button "Landscape" at bounding box center [787, 282] width 71 height 24
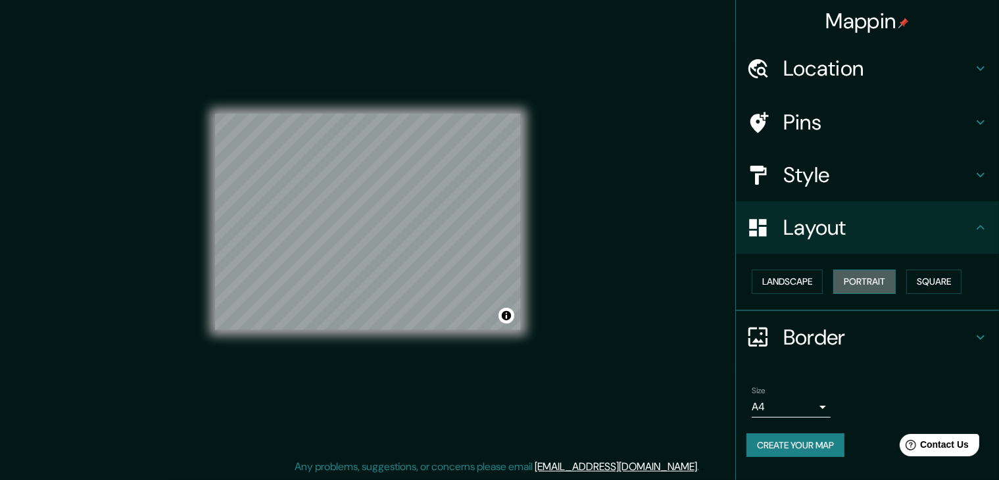
click at [896, 282] on button "Portrait" at bounding box center [864, 282] width 62 height 24
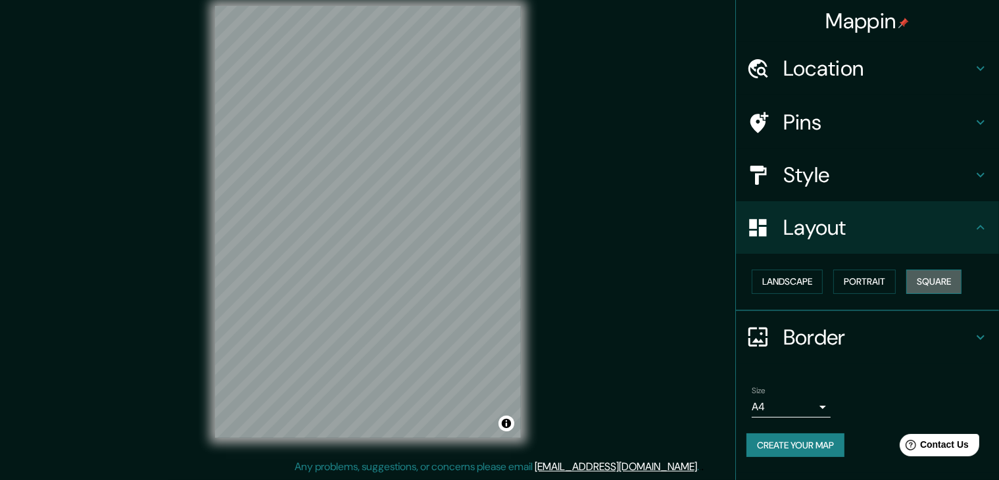
click at [934, 280] on button "Square" at bounding box center [933, 282] width 55 height 24
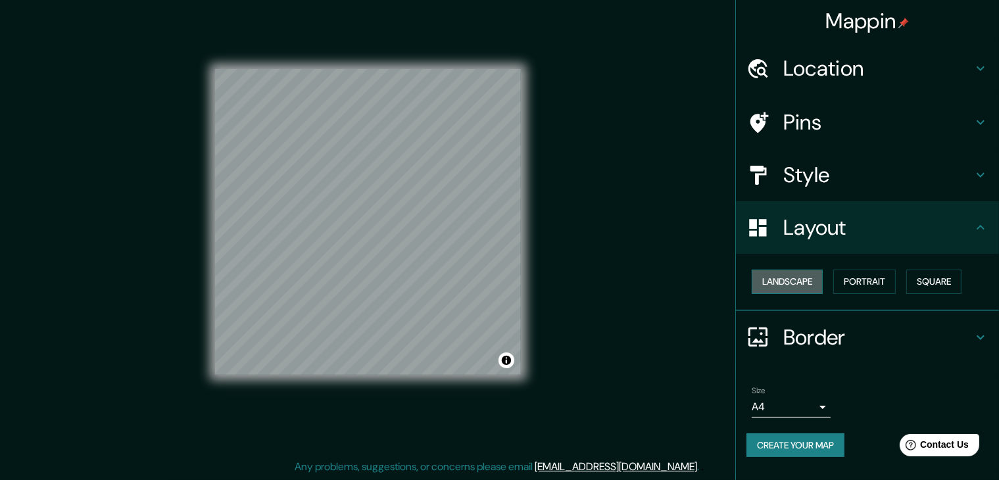
click at [781, 285] on button "Landscape" at bounding box center [787, 282] width 71 height 24
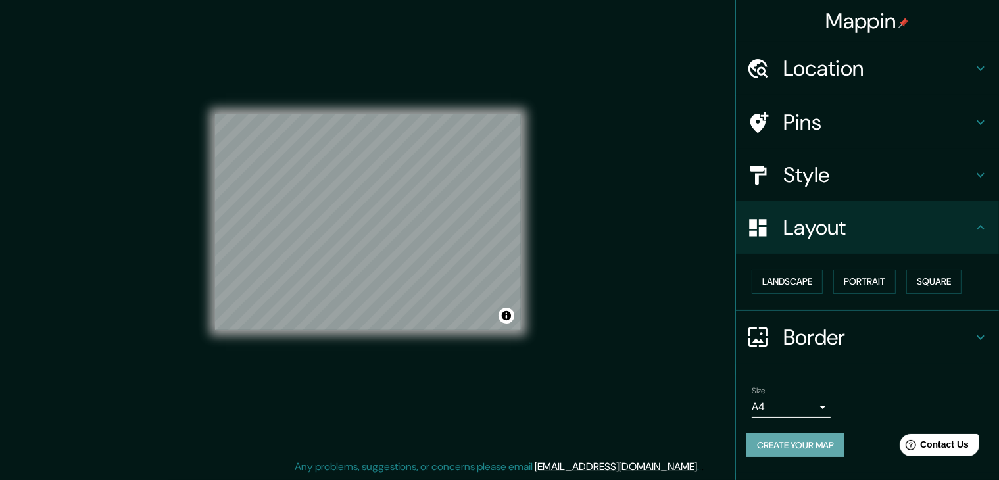
click at [803, 443] on button "Create your map" at bounding box center [796, 445] width 98 height 24
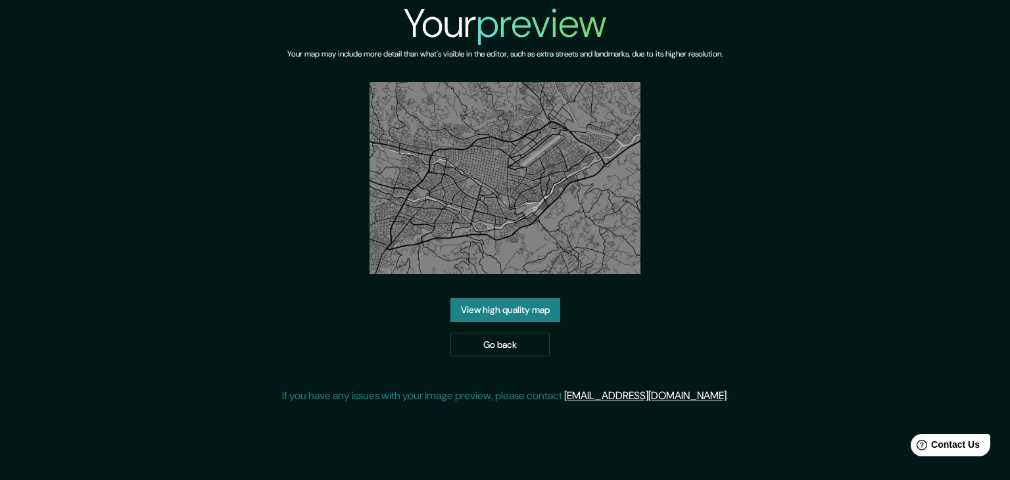
click at [518, 309] on link "View high quality map" at bounding box center [506, 310] width 110 height 24
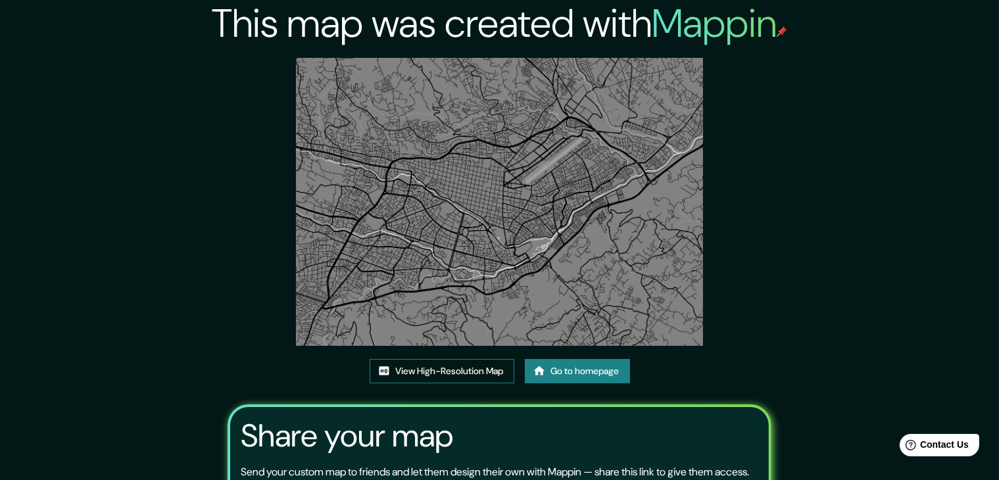
click at [480, 369] on link "View High-Resolution Map" at bounding box center [442, 371] width 145 height 24
